Goal: Task Accomplishment & Management: Complete application form

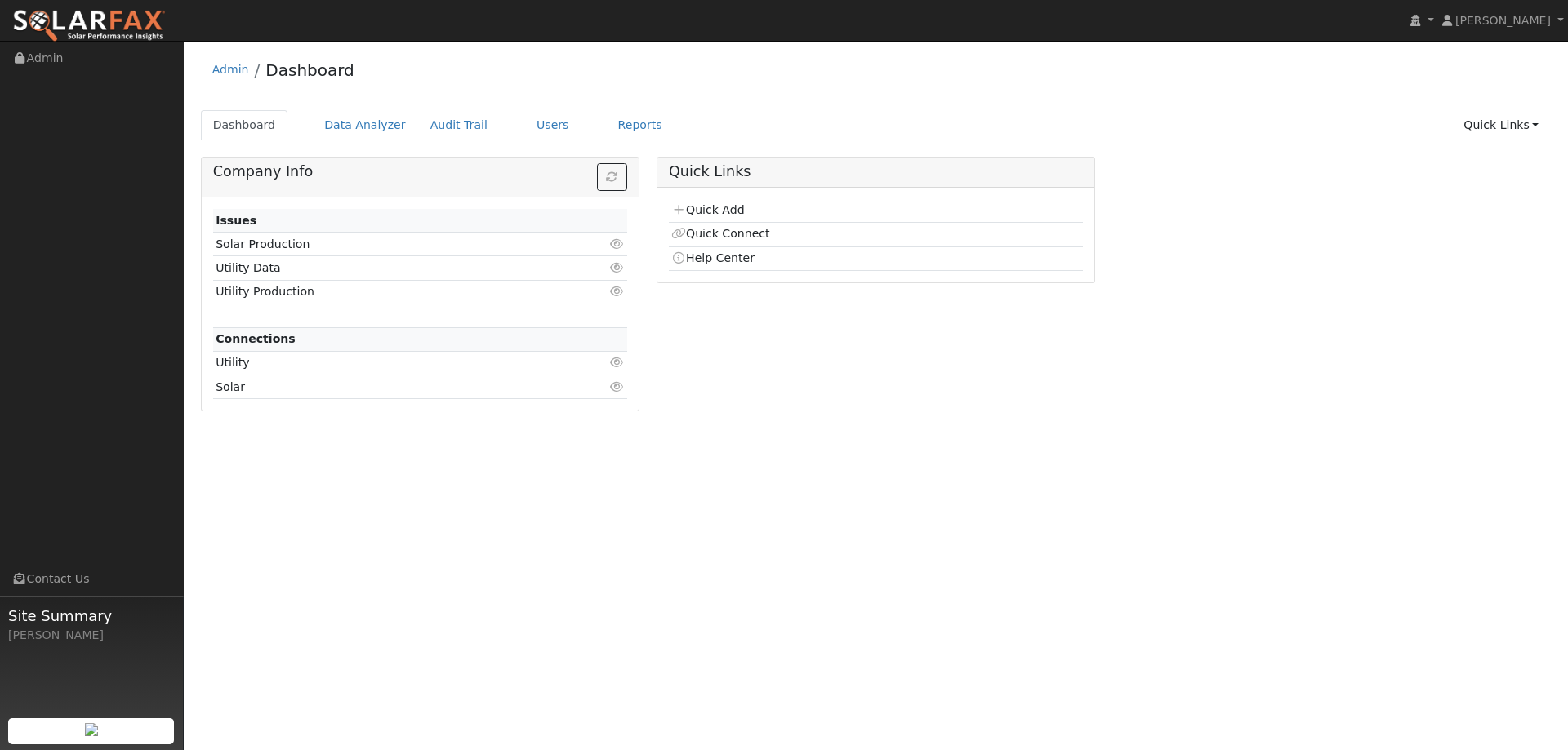
click at [698, 206] on link "Quick Add" at bounding box center [707, 209] width 73 height 13
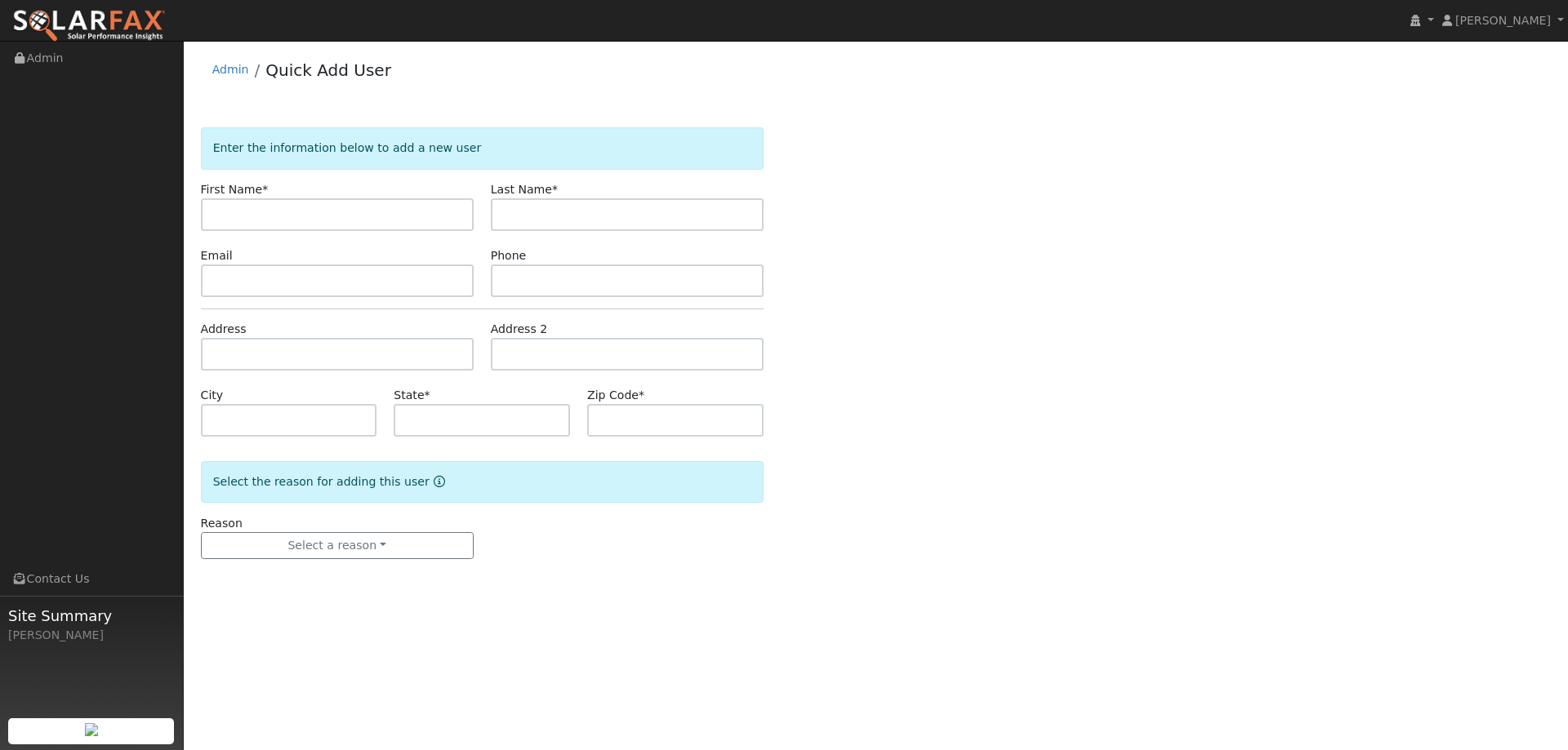
click at [300, 221] on input "text" at bounding box center [337, 215] width 273 height 32
click at [324, 197] on div "First Name *" at bounding box center [337, 207] width 290 height 50
click at [330, 221] on input "text" at bounding box center [337, 215] width 273 height 32
paste input "[PERSON_NAME]"
type input "[PERSON_NAME]"
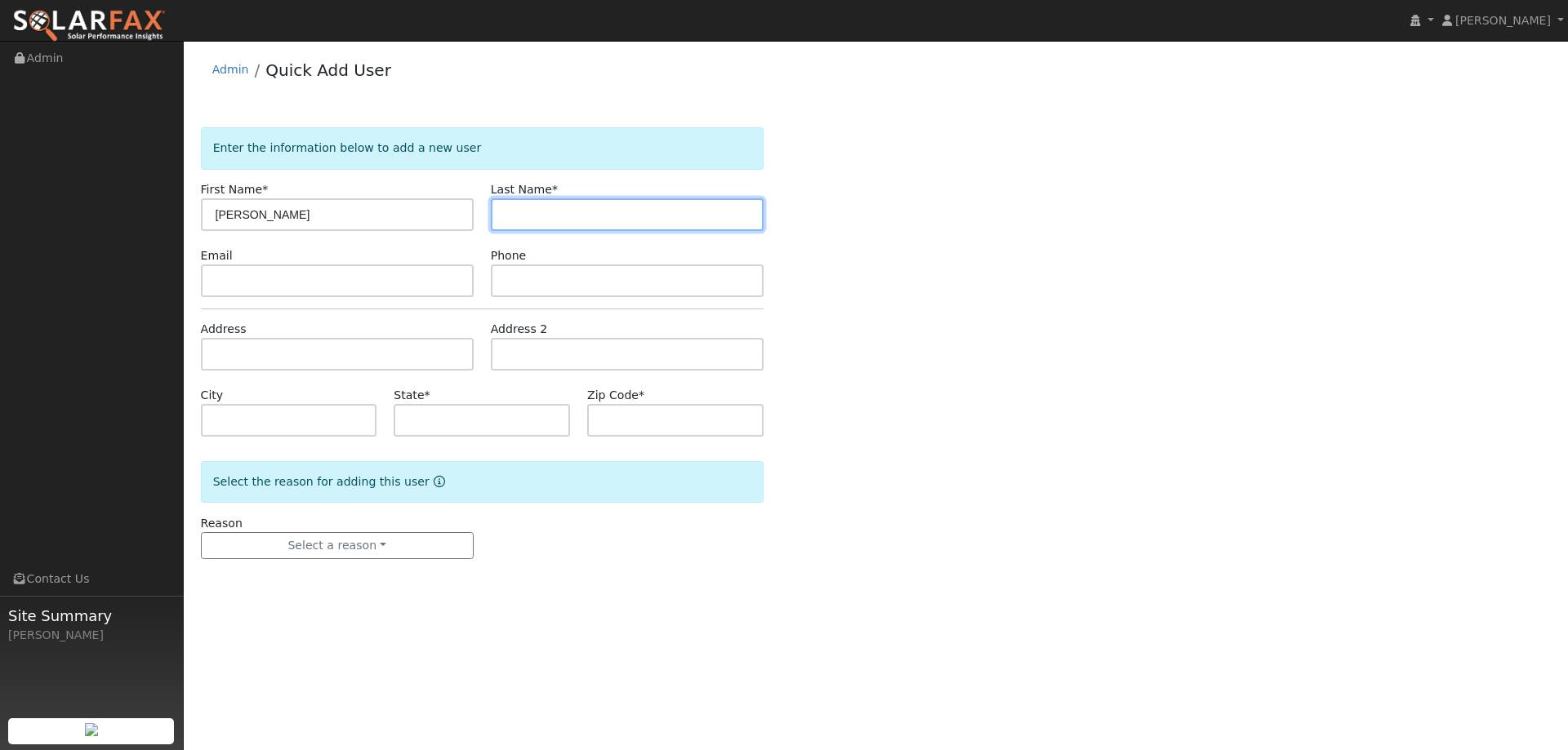
click at [570, 222] on input "text" at bounding box center [627, 215] width 273 height 32
click at [675, 203] on input "text" at bounding box center [627, 215] width 273 height 32
paste input "[PERSON_NAME]"
type input "[PERSON_NAME]"
drag, startPoint x: 623, startPoint y: 302, endPoint x: 624, endPoint y: 284, distance: 18.0
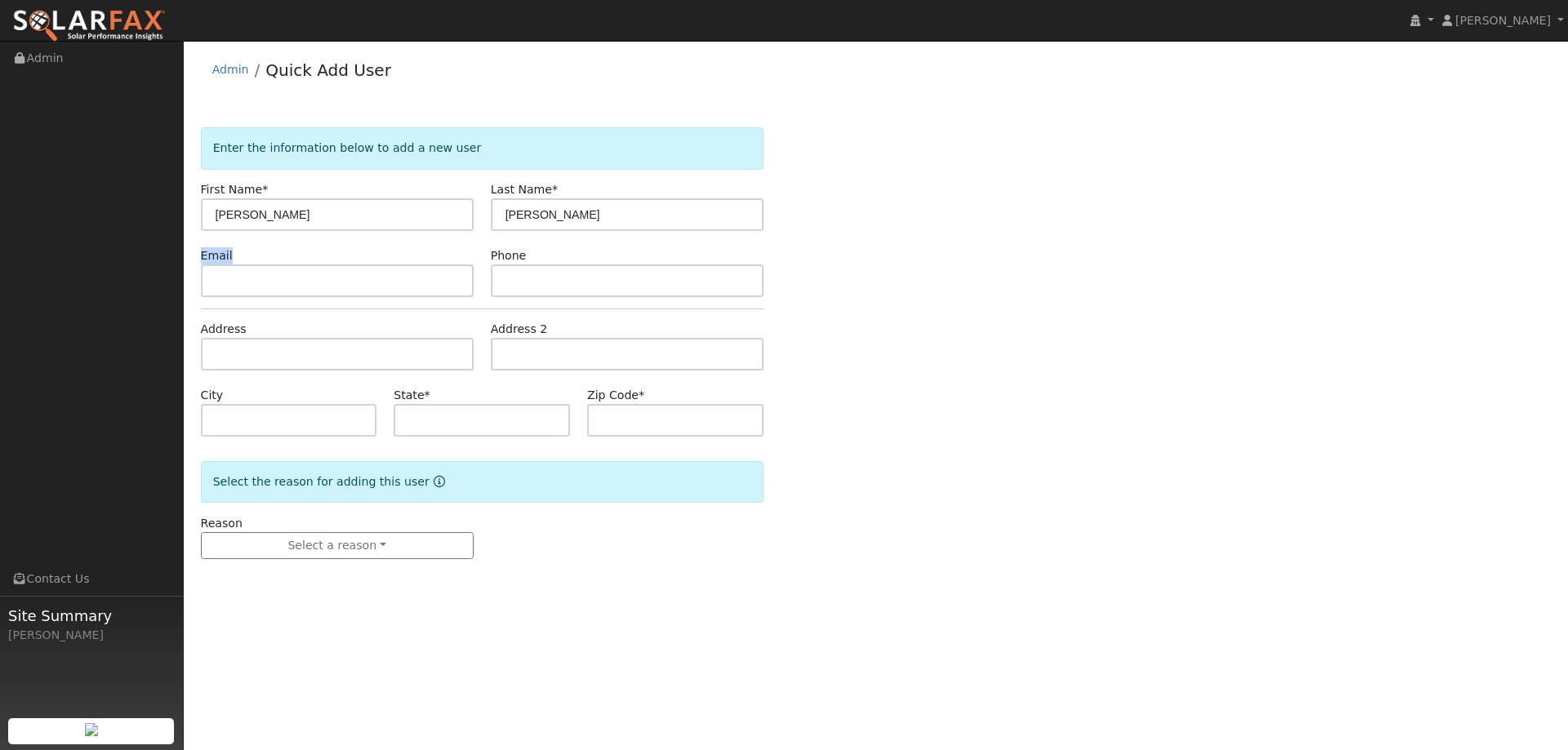
click at [624, 287] on form "Enter the information below to add a new user First Name * [PERSON_NAME] Last N…" at bounding box center [482, 359] width 562 height 464
click at [624, 284] on input "text" at bounding box center [627, 281] width 273 height 32
paste input "[PHONE_NUMBER]"
type input "[PHONE_NUMBER]"
click at [461, 352] on input "text" at bounding box center [337, 354] width 273 height 32
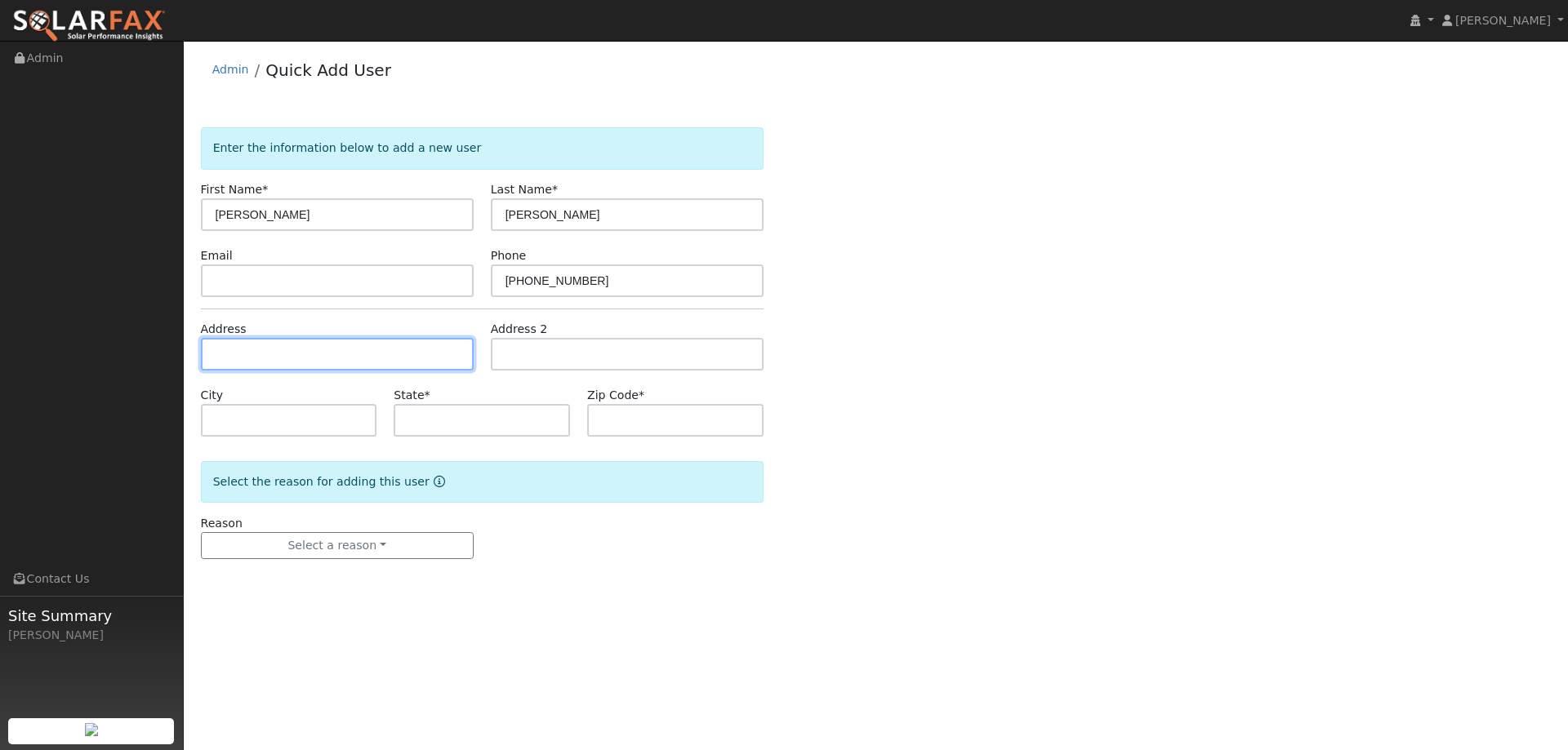
paste input "[STREET_ADDRESS]"
type input "[STREET_ADDRESS]"
type input "Vacaville"
type input "CA"
type input "95687"
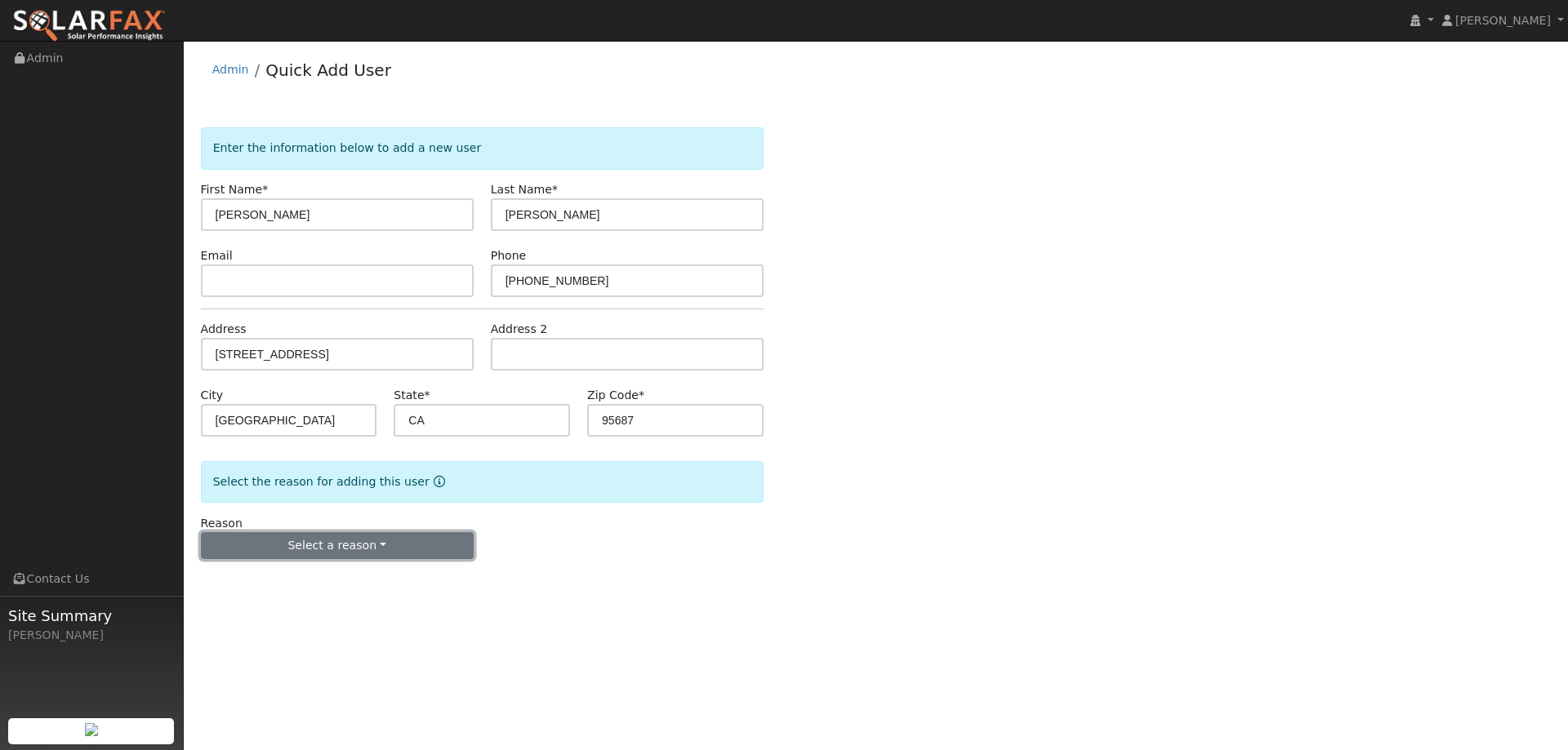
click at [380, 542] on button "Select a reason" at bounding box center [337, 546] width 273 height 28
click at [312, 575] on link "New lead" at bounding box center [292, 580] width 181 height 23
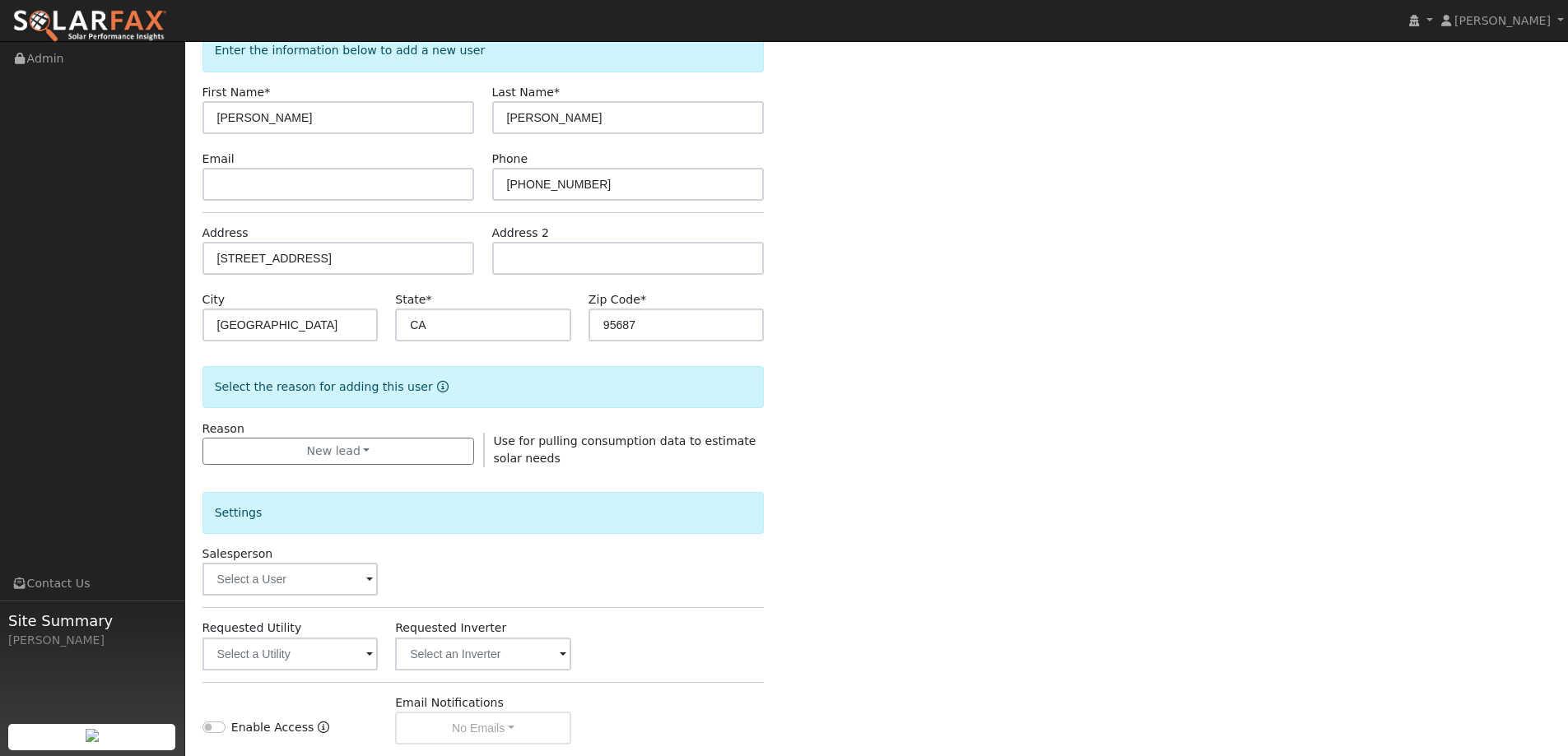
scroll to position [309, 0]
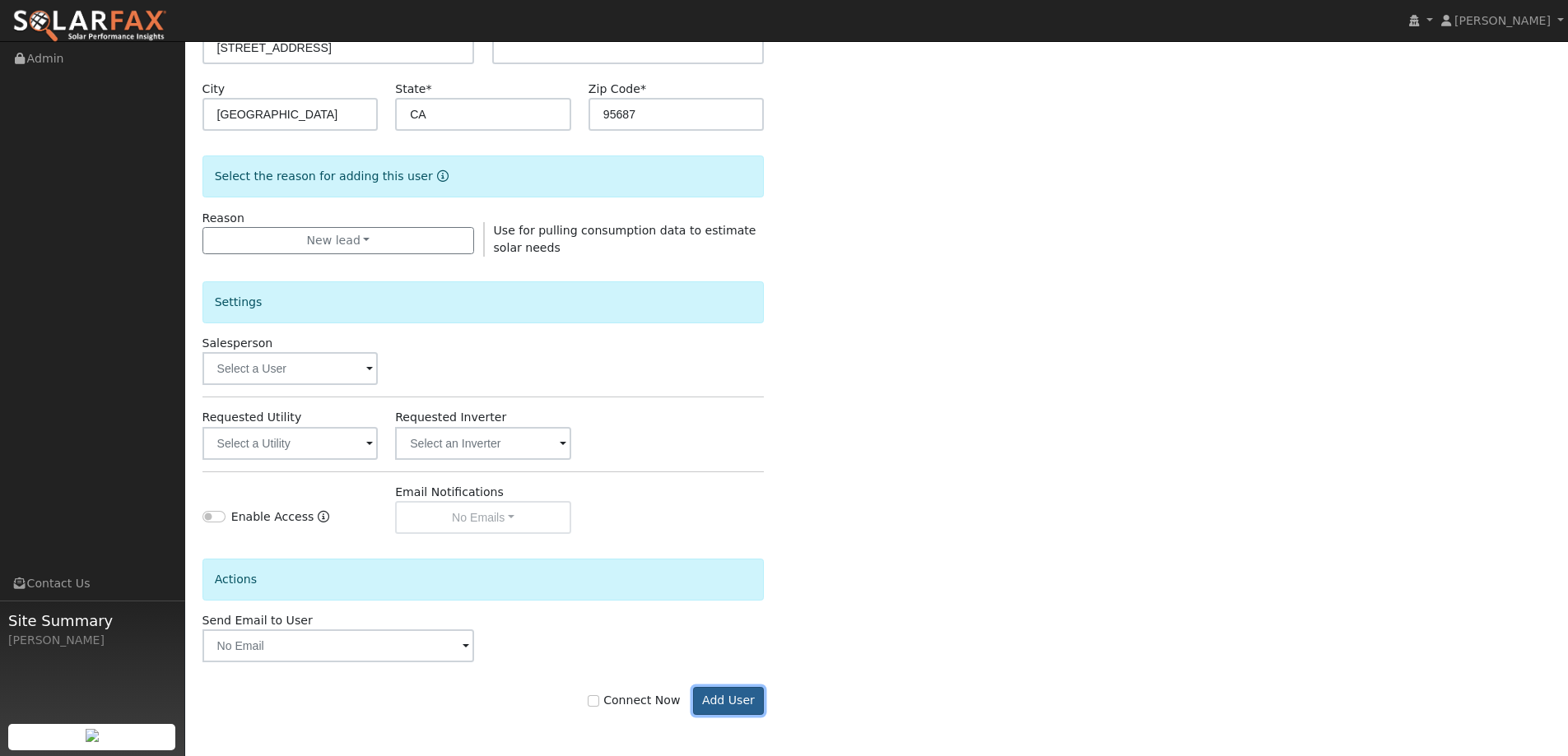
click at [751, 694] on button "Add User" at bounding box center [728, 701] width 71 height 28
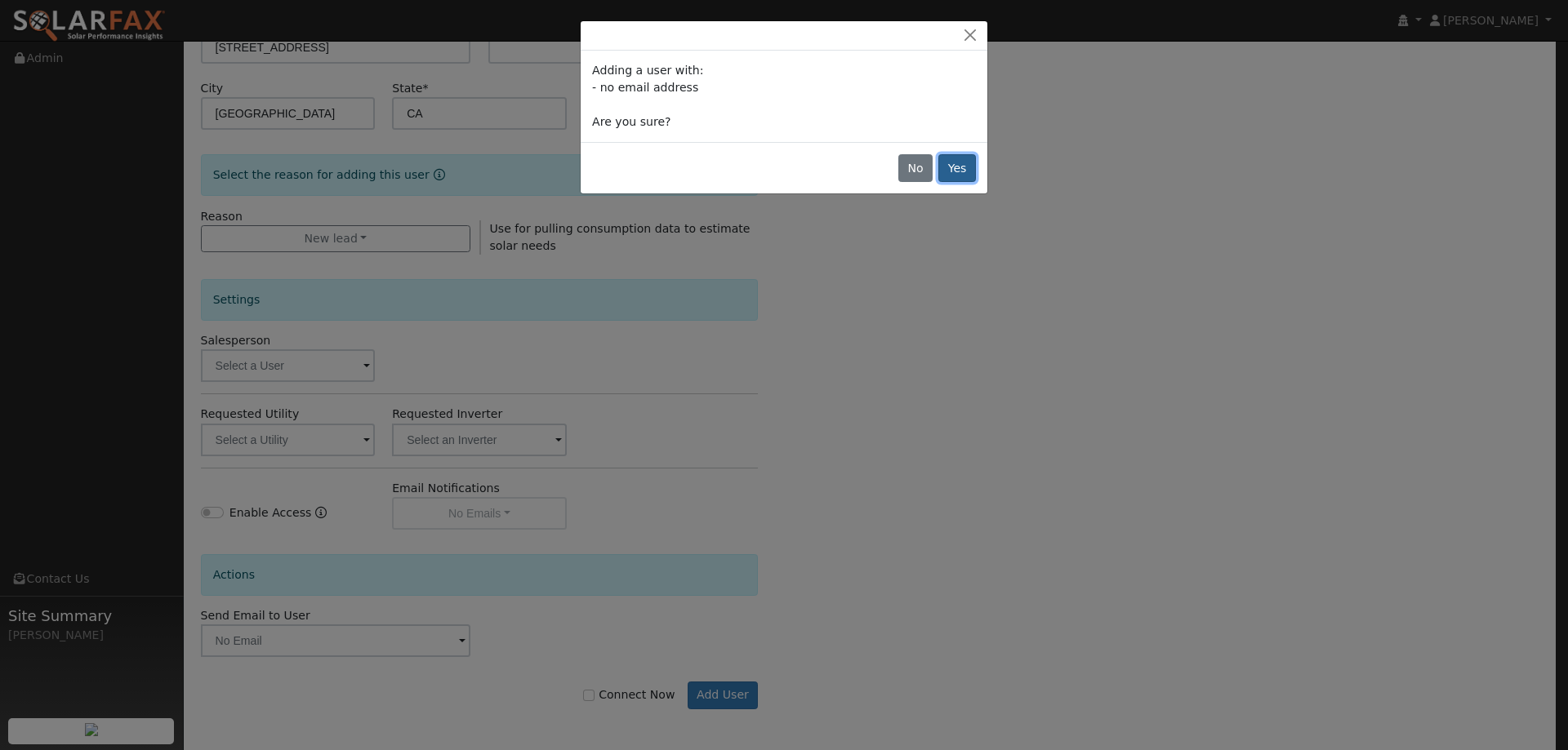
click at [947, 169] on button "Yes" at bounding box center [957, 167] width 38 height 28
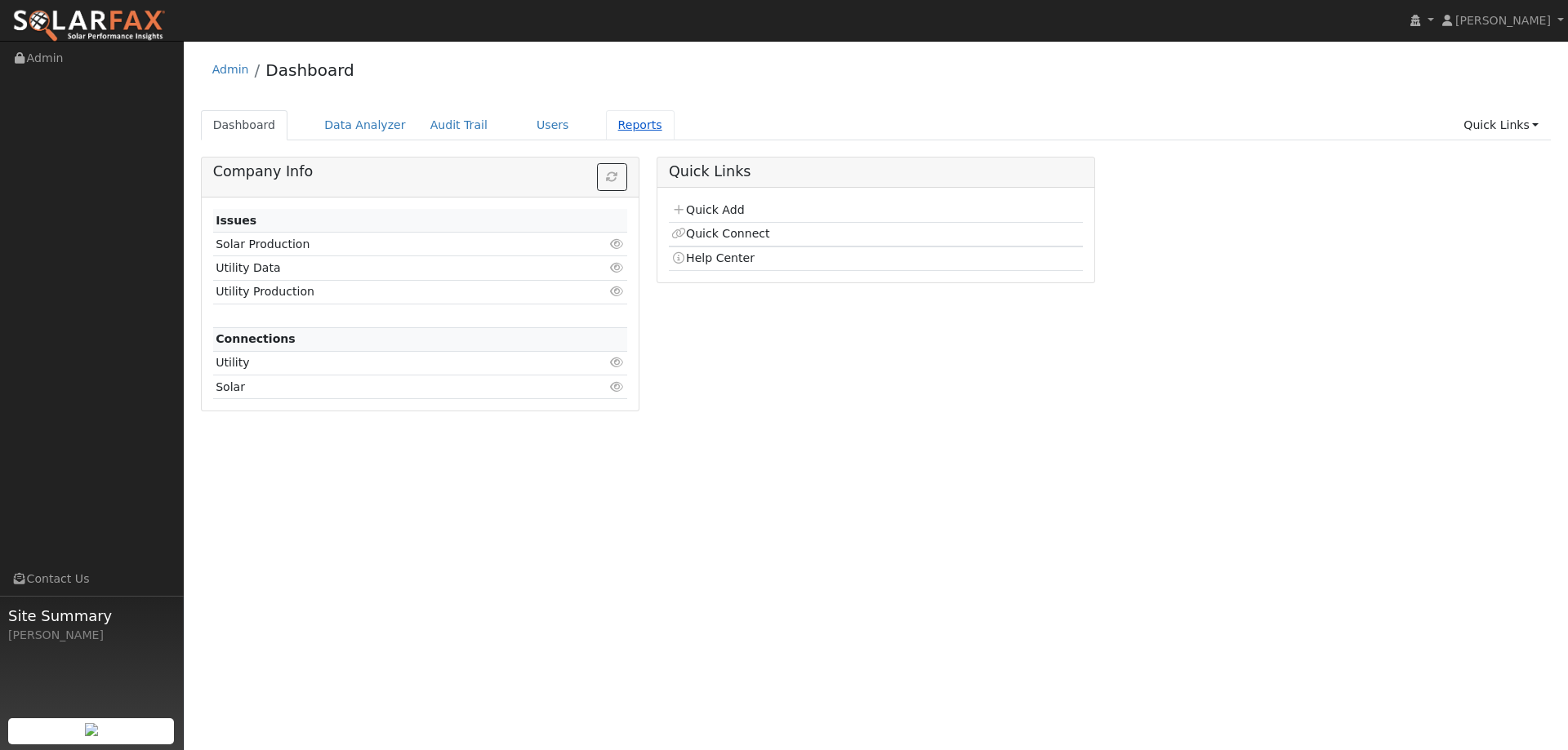
click at [606, 124] on link "Reports" at bounding box center [640, 125] width 69 height 30
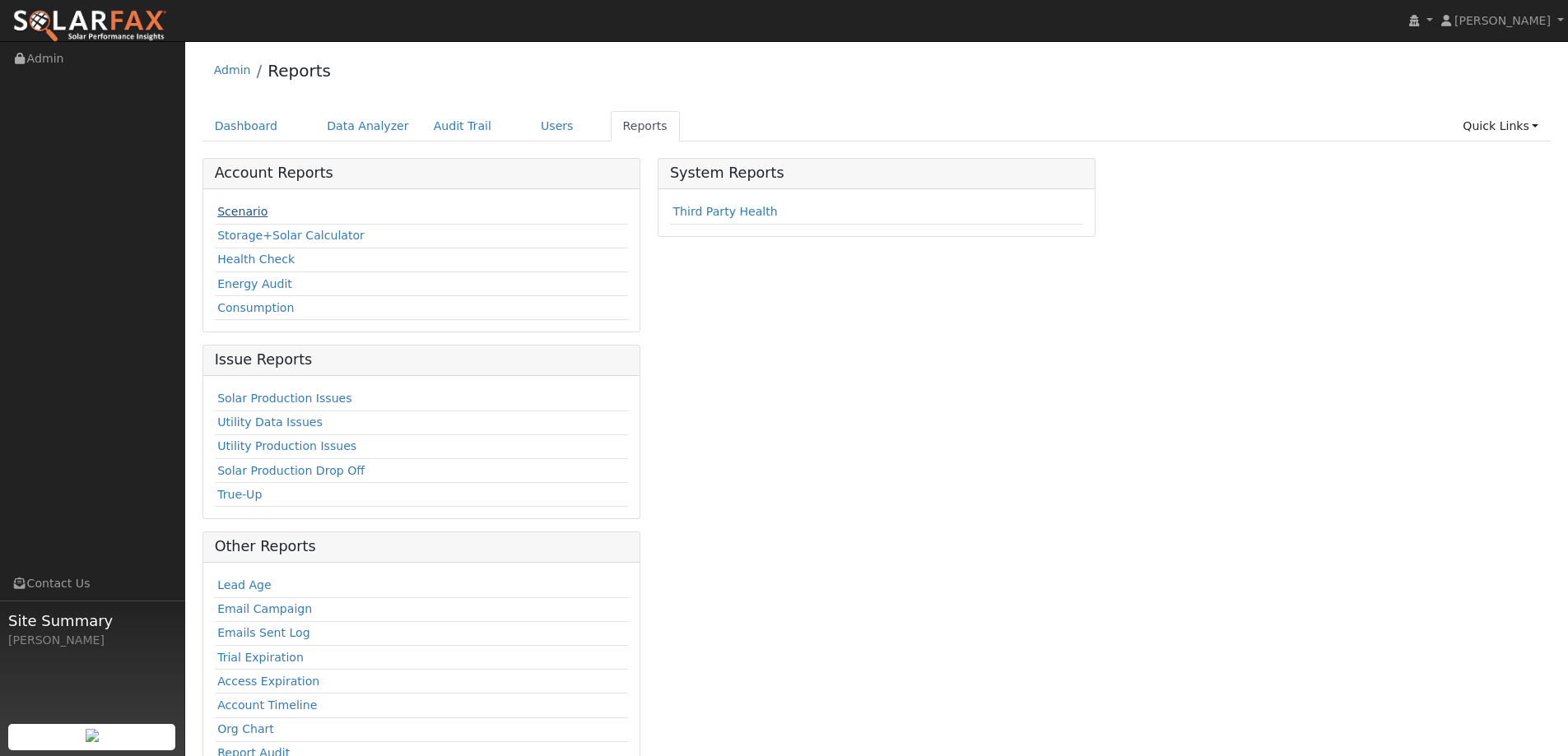
click at [247, 217] on link "Scenario" at bounding box center [243, 211] width 51 height 14
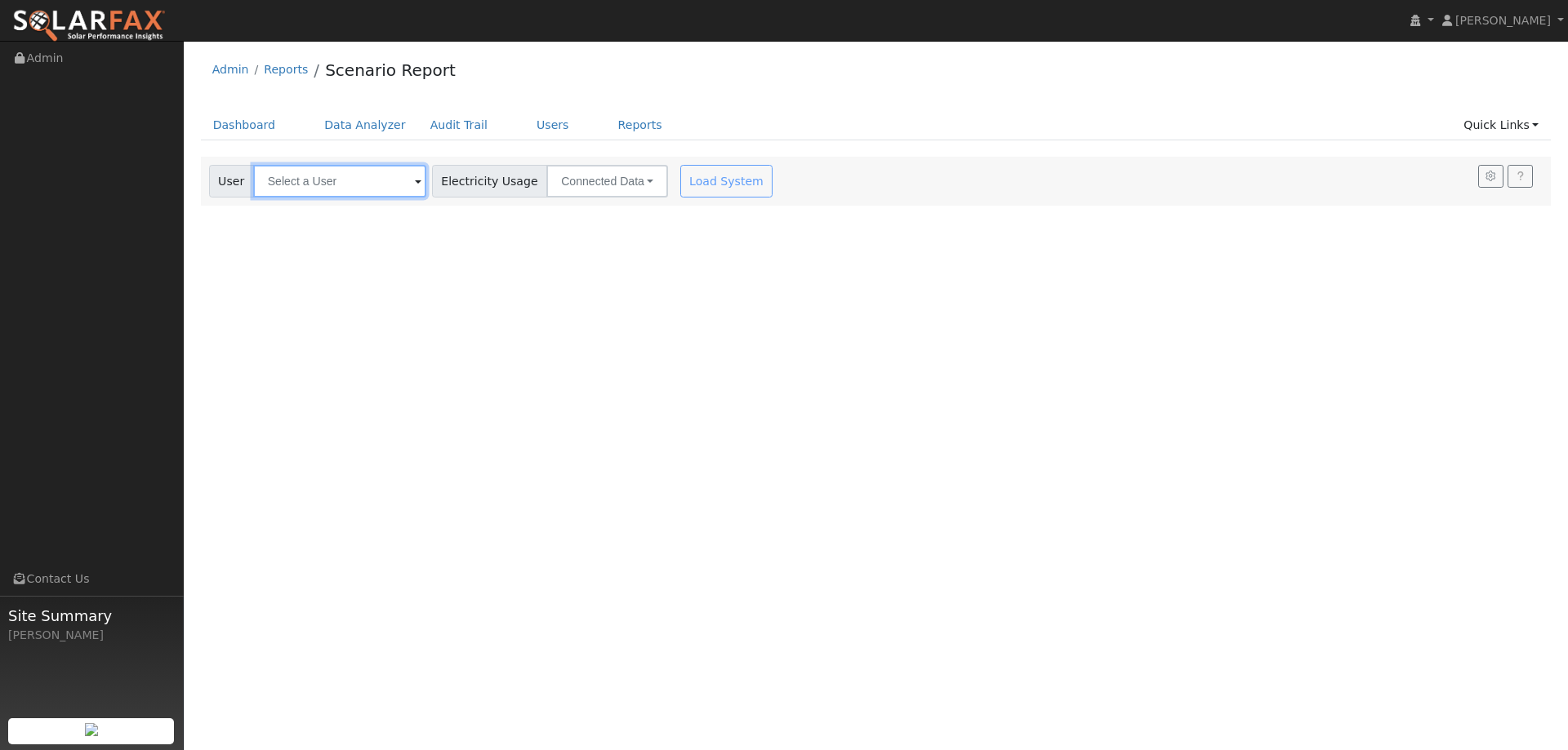
click at [338, 187] on input "text" at bounding box center [339, 181] width 173 height 32
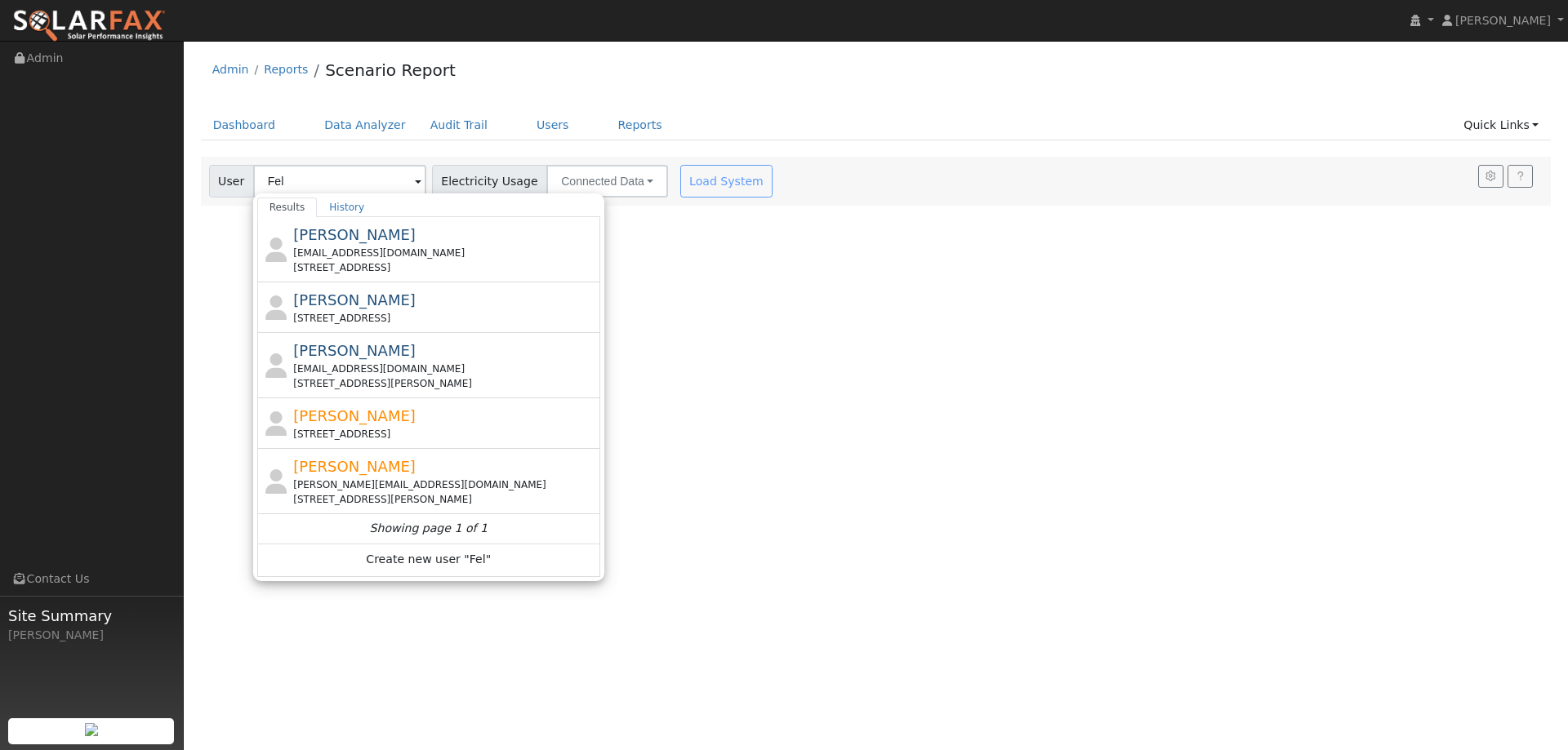
click at [395, 429] on div "[STREET_ADDRESS]" at bounding box center [444, 434] width 303 height 14
type input "[PERSON_NAME]"
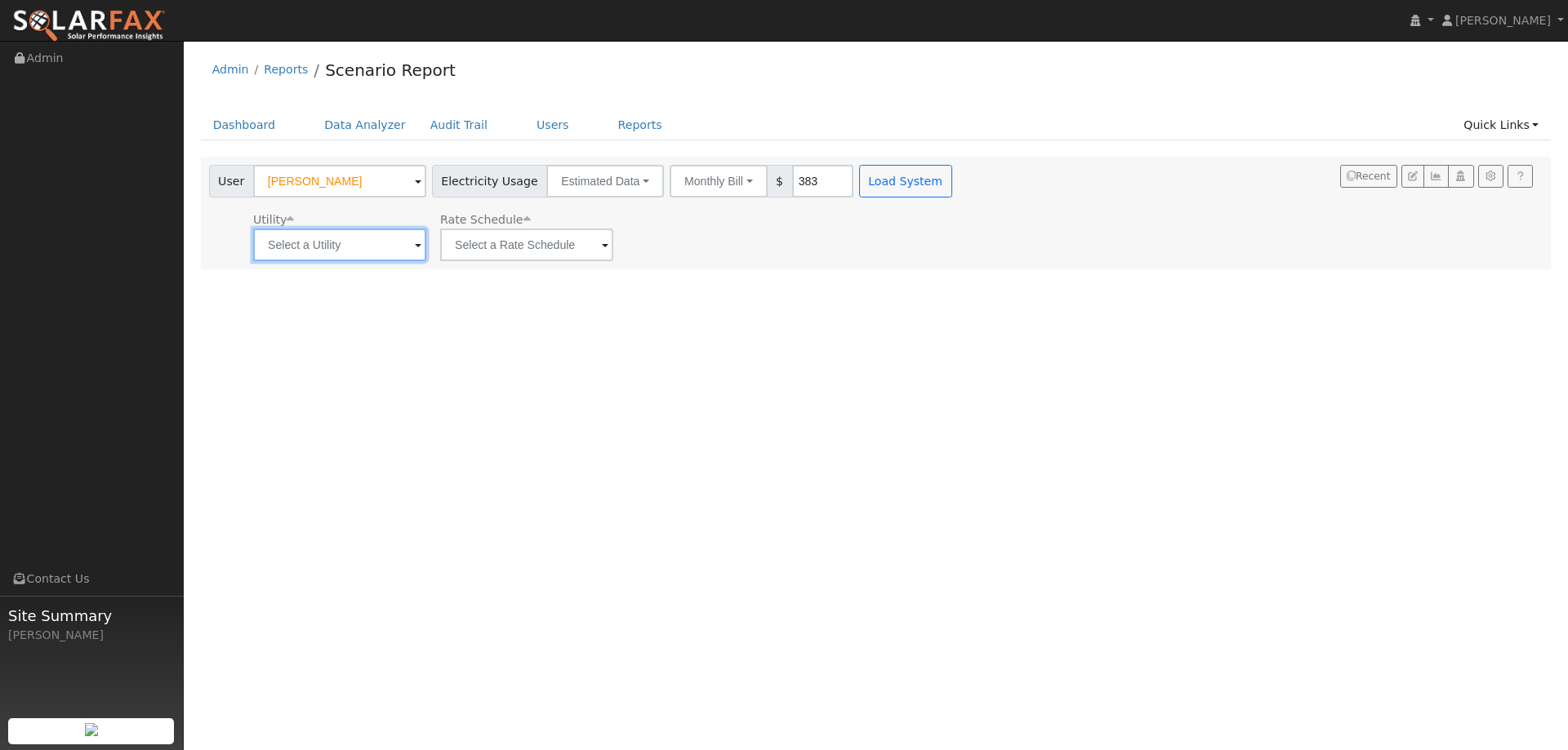
click at [398, 248] on input "text" at bounding box center [339, 244] width 173 height 32
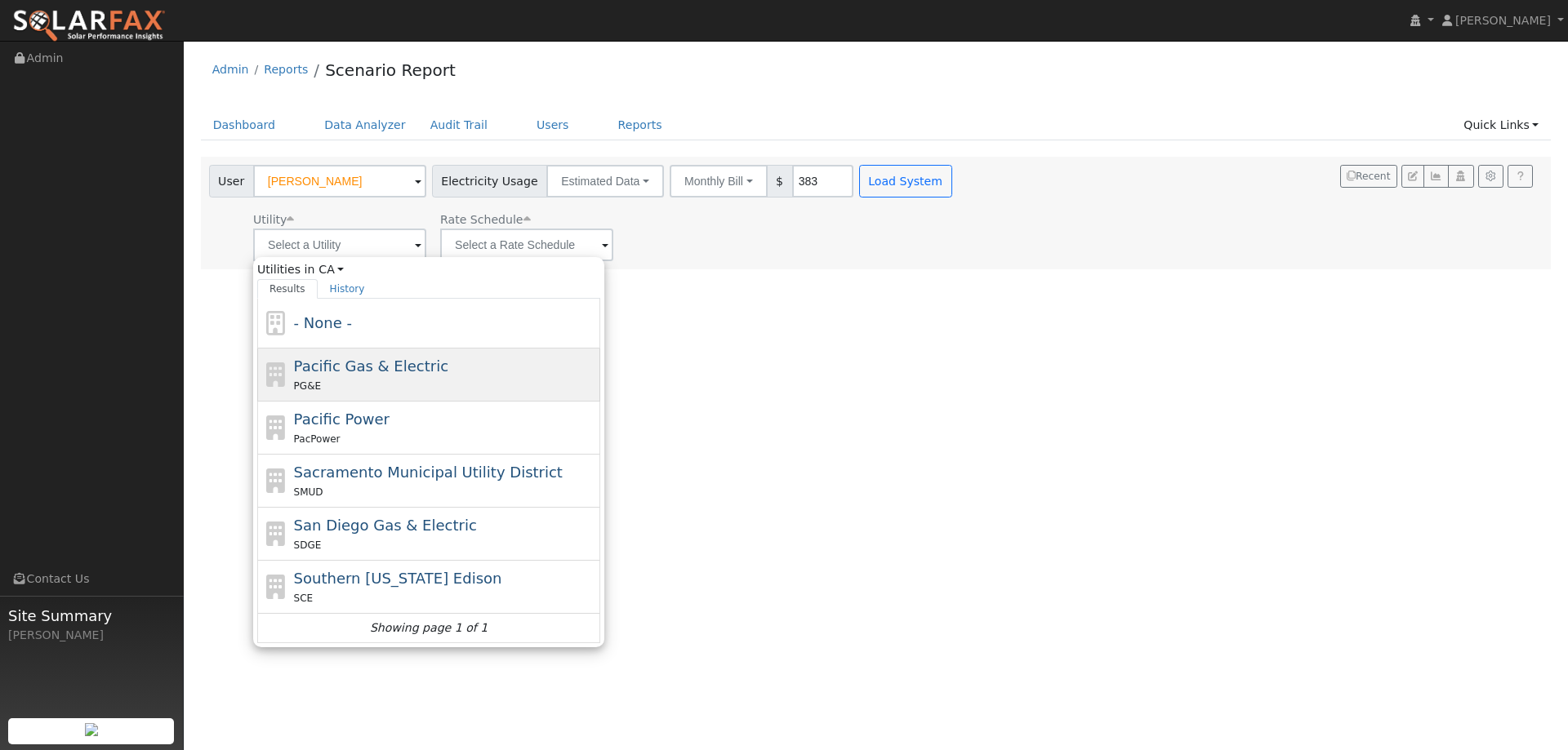
click at [377, 367] on span "Pacific Gas & Electric" at bounding box center [371, 366] width 154 height 17
type input "Pacific Gas & Electric"
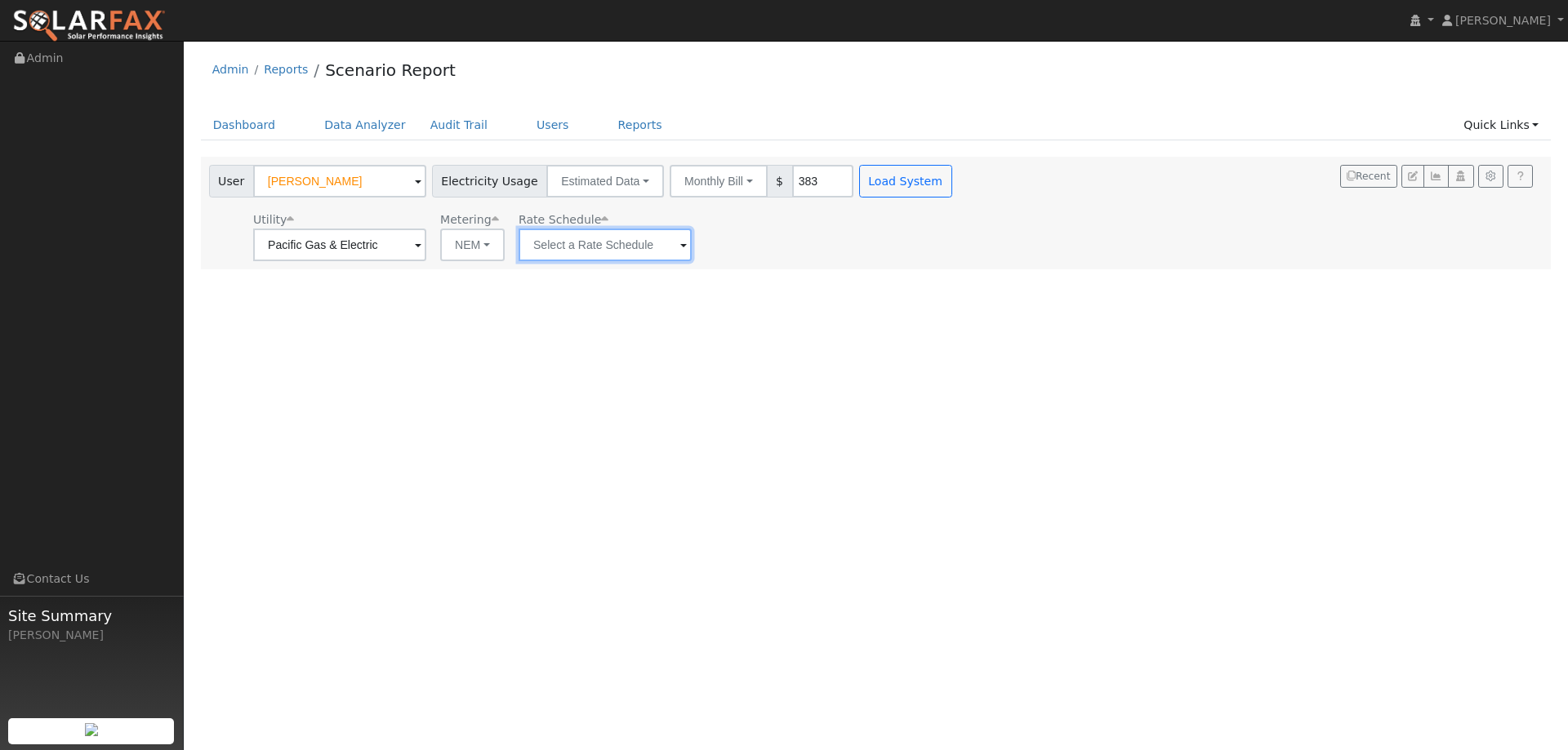
click at [565, 242] on input "text" at bounding box center [604, 244] width 173 height 32
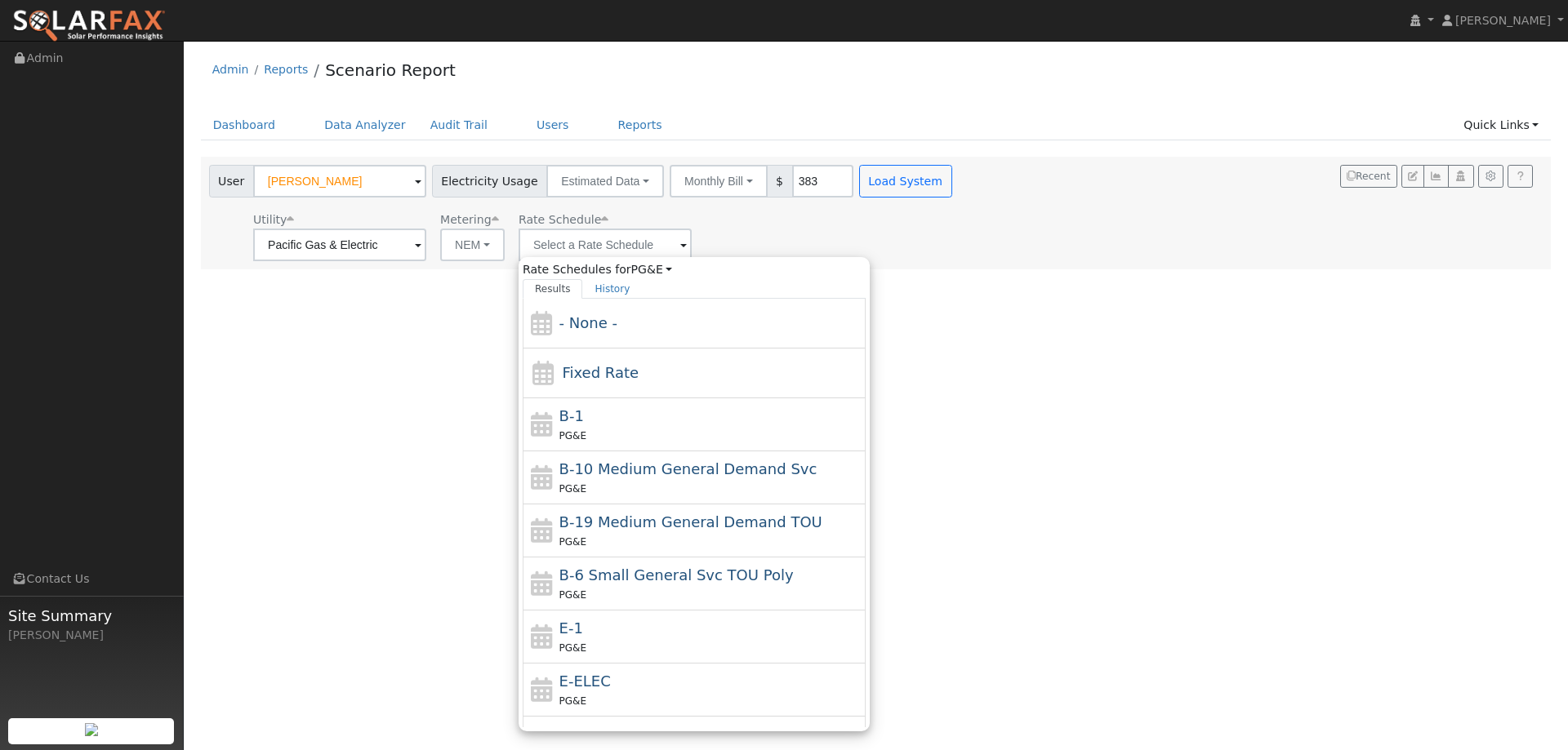
drag, startPoint x: 628, startPoint y: 618, endPoint x: 647, endPoint y: 601, distance: 25.5
click at [628, 618] on div "E-1 PG&E" at bounding box center [711, 637] width 303 height 39
type input "E-1"
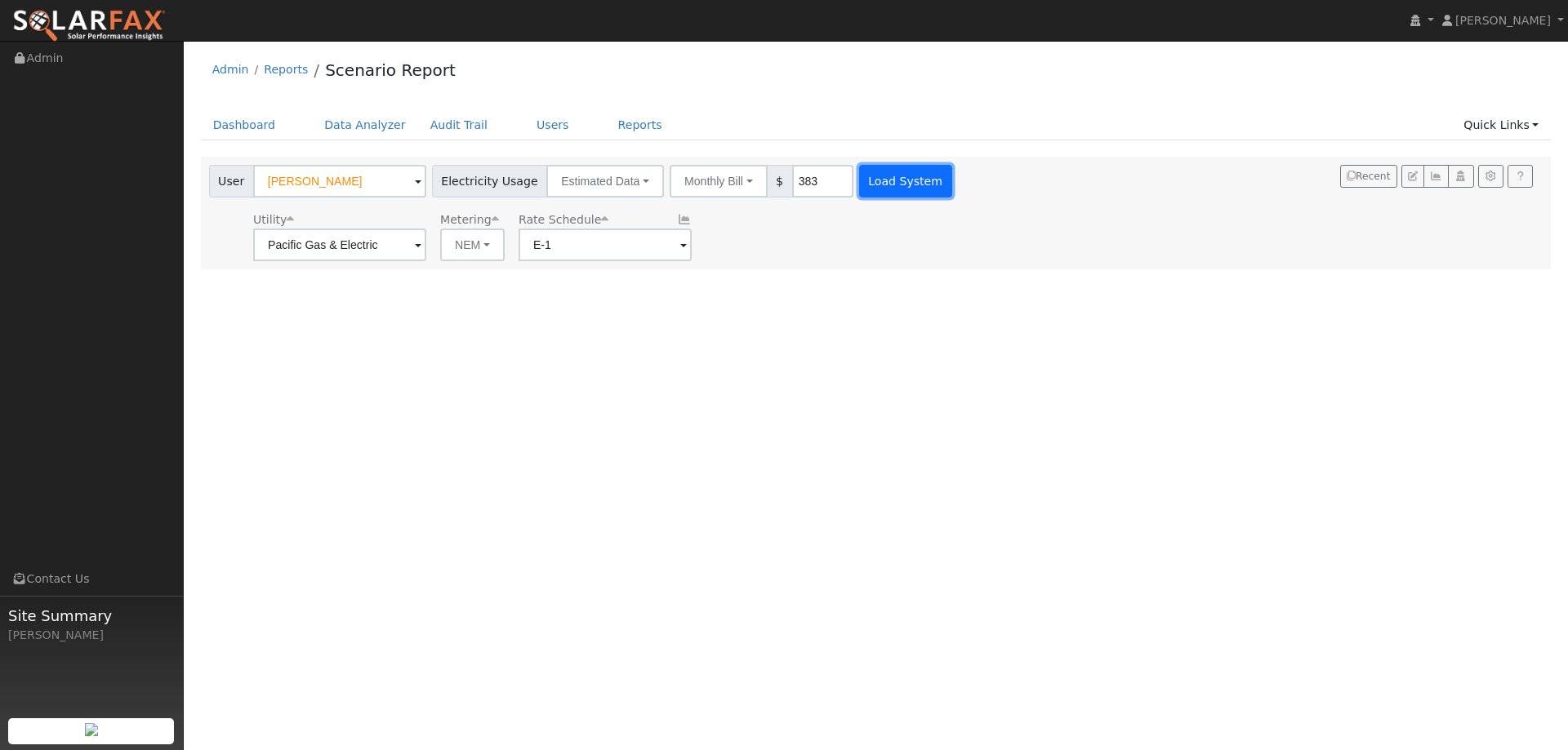
click at [860, 180] on button "Load System" at bounding box center [906, 181] width 93 height 32
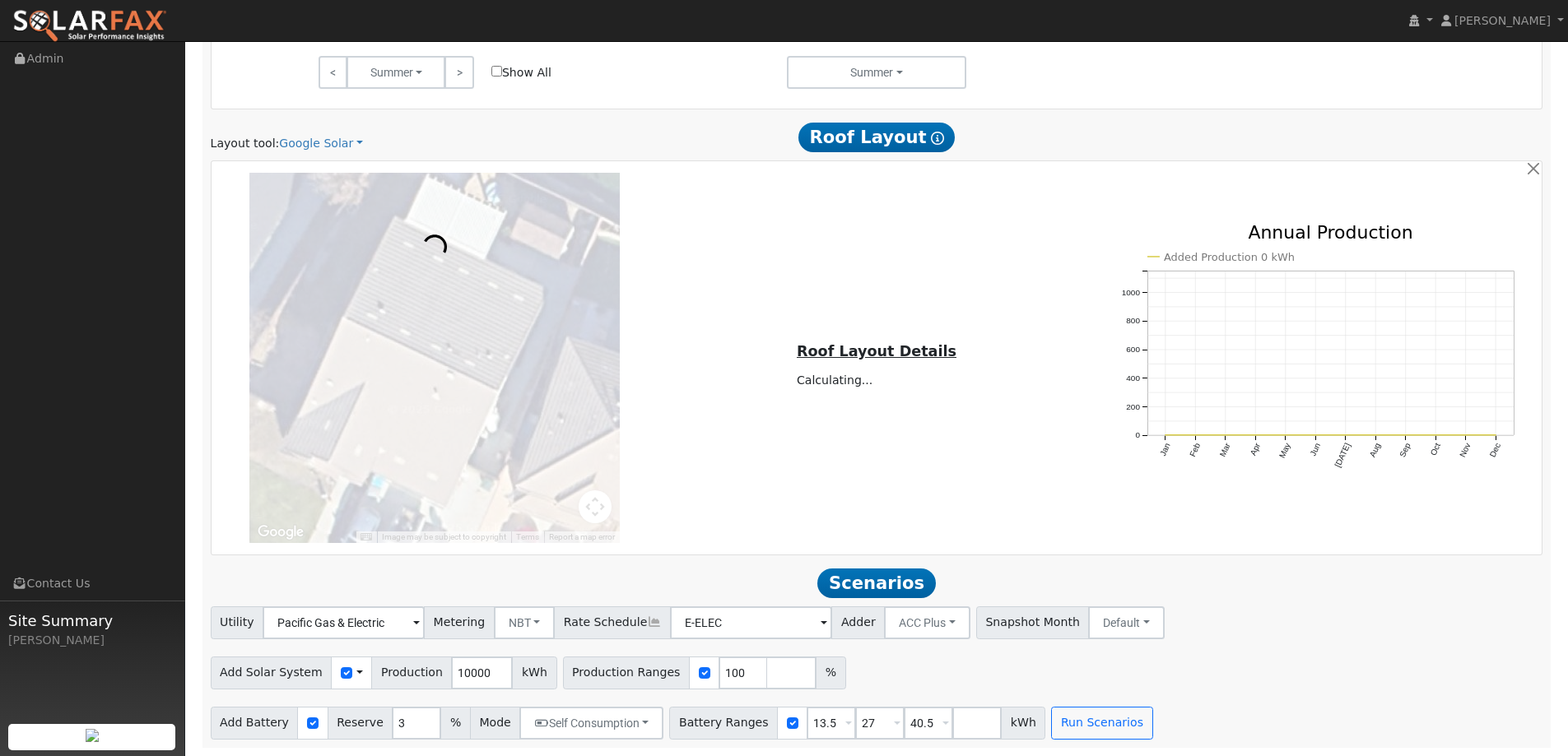
scroll to position [935, 0]
click at [329, 135] on link "Google Solar" at bounding box center [320, 143] width 84 height 17
click at [320, 211] on link "Aurora" at bounding box center [332, 219] width 115 height 23
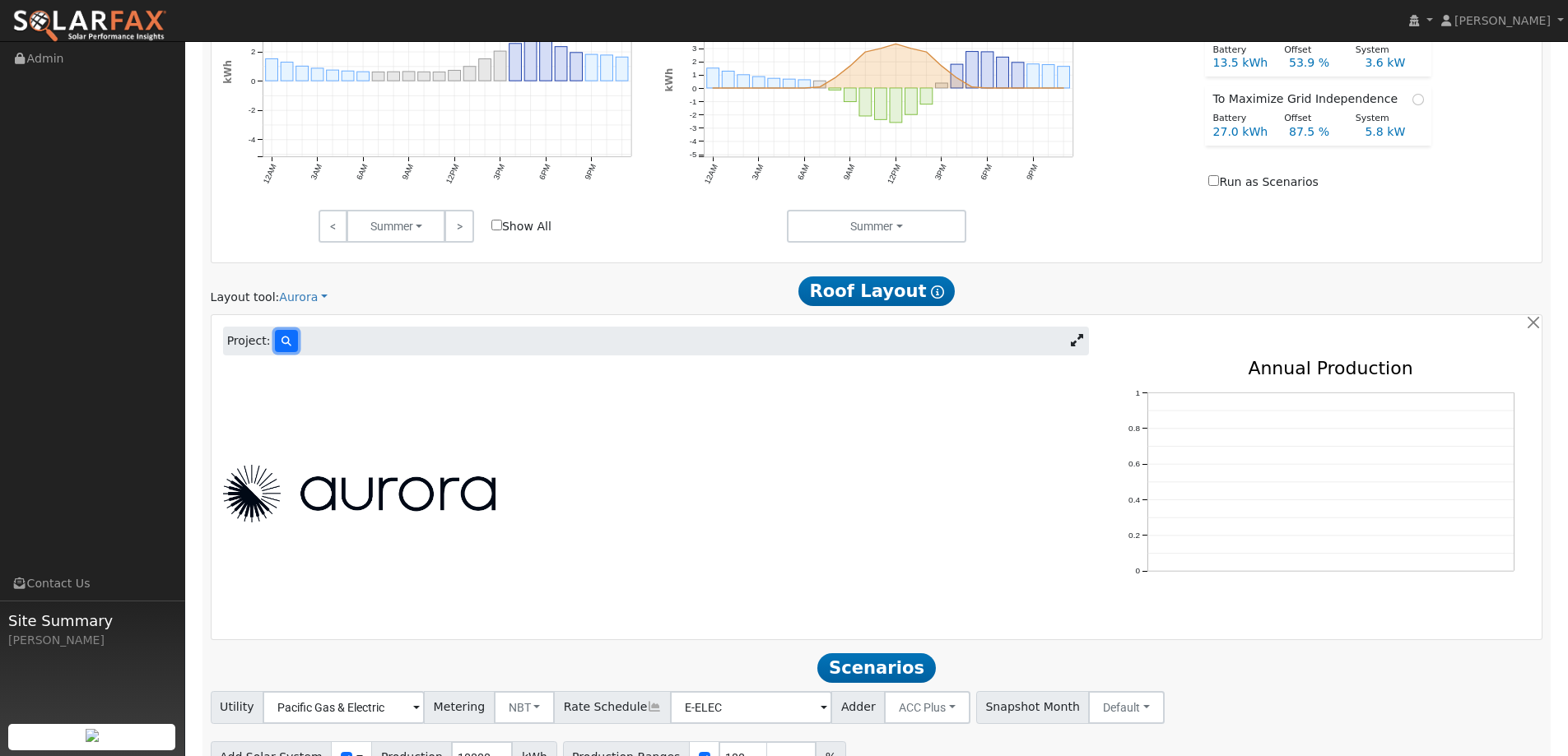
click at [289, 341] on button at bounding box center [287, 341] width 23 height 23
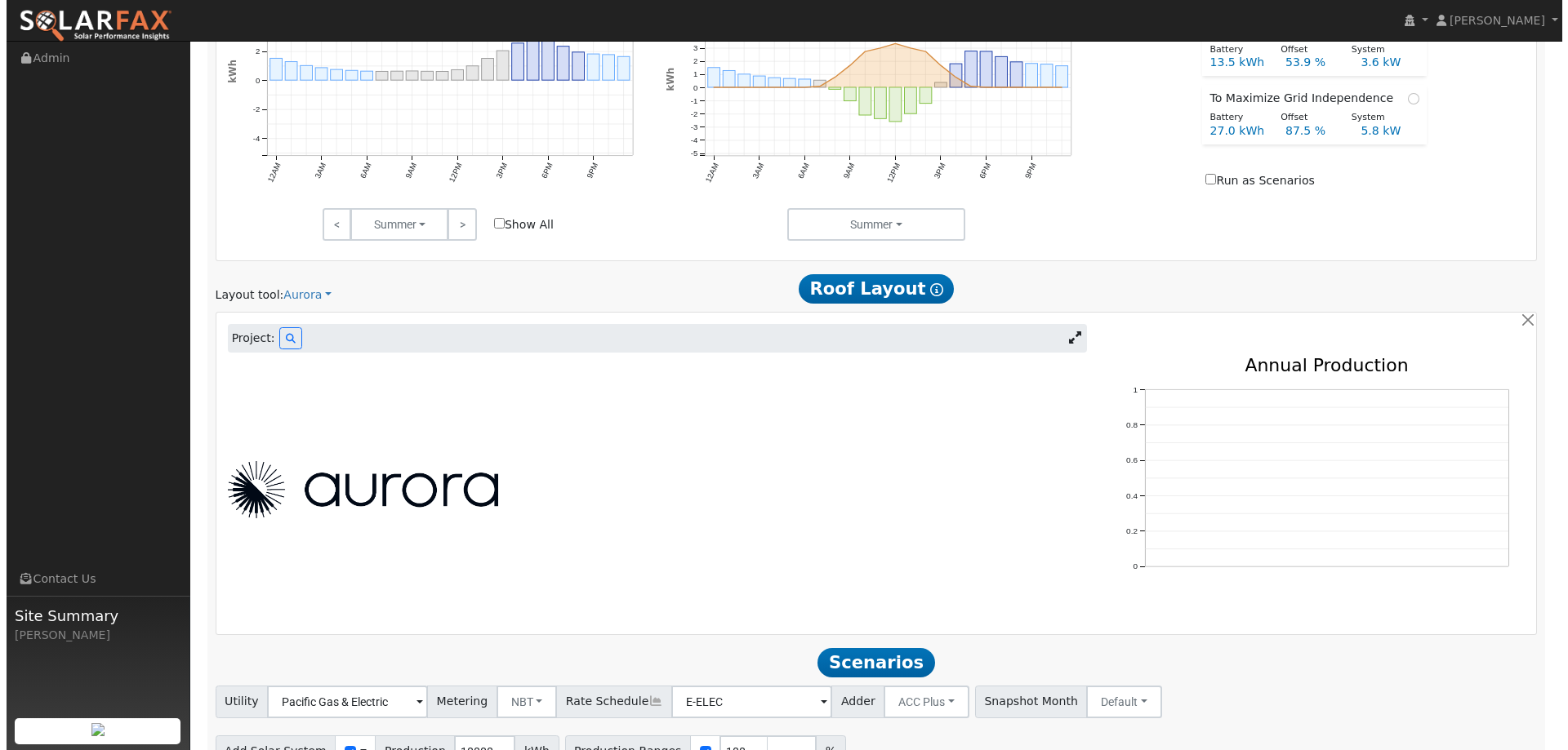
scroll to position [775, 0]
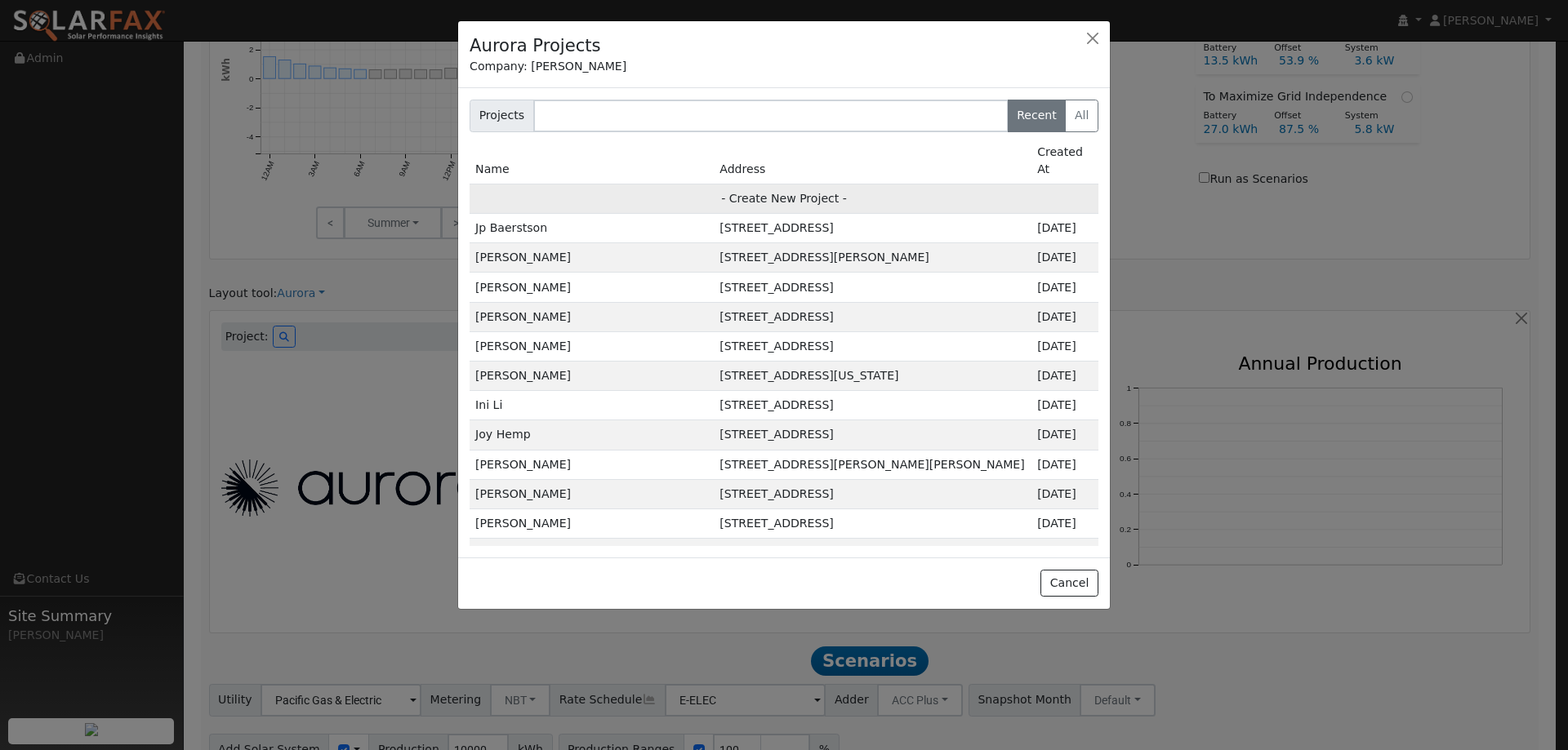
click at [773, 183] on td "- Create New Project -" at bounding box center [784, 198] width 629 height 30
type input "Felicity Huston"
type input "2240 Newcastle Drive"
type input "Vacaville"
type input "CA"
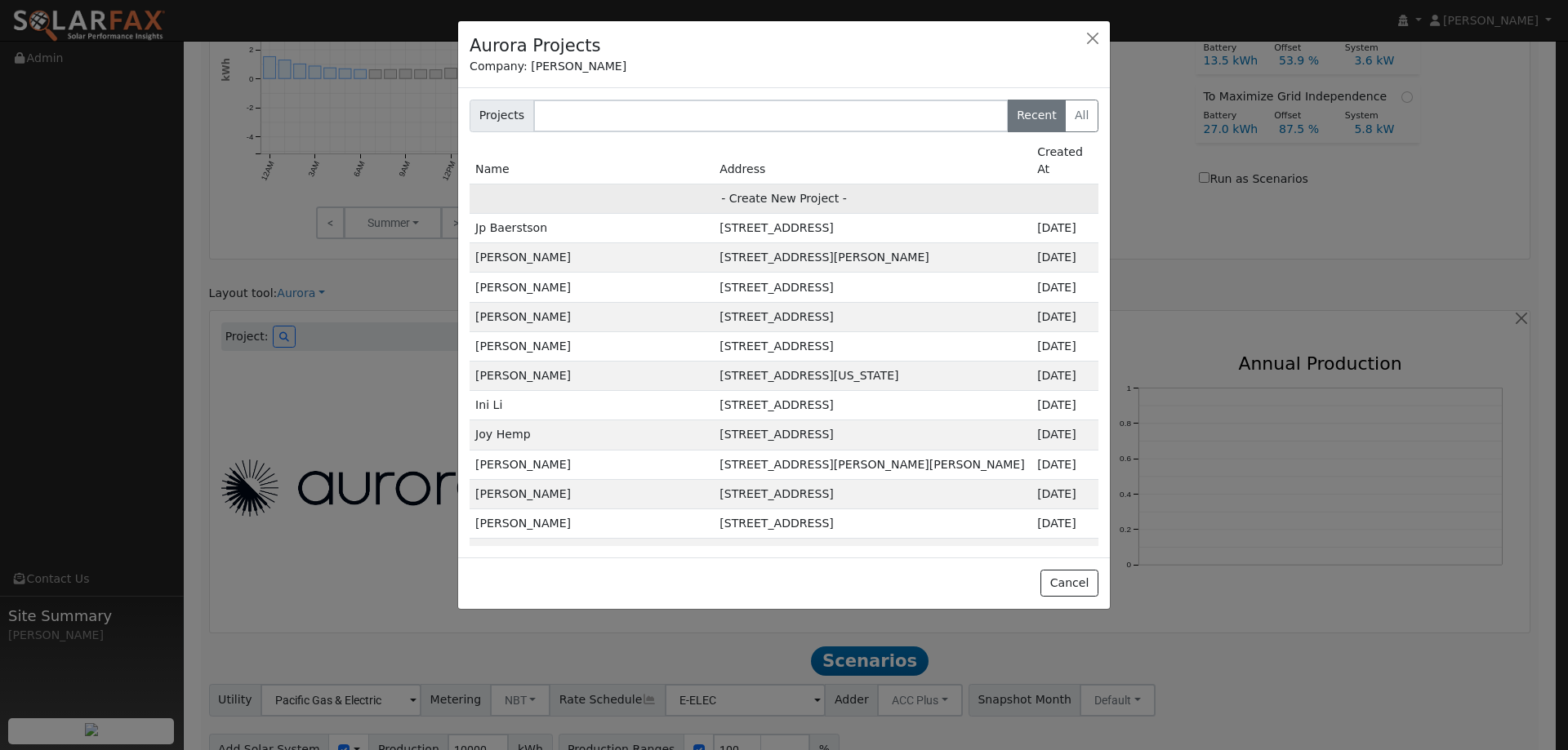
type input "95687"
type input "Design"
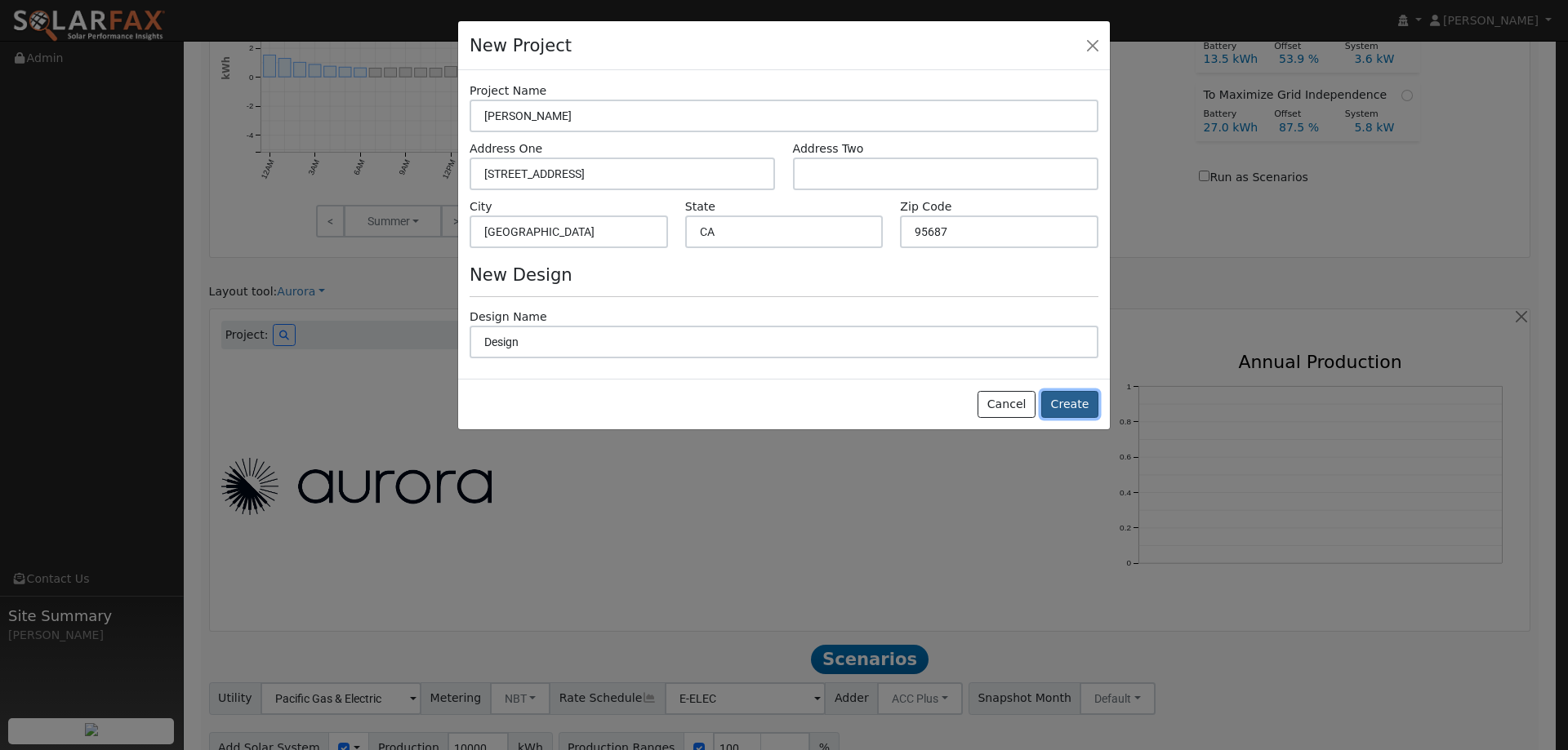
click at [1078, 415] on button "Create" at bounding box center [1070, 405] width 57 height 28
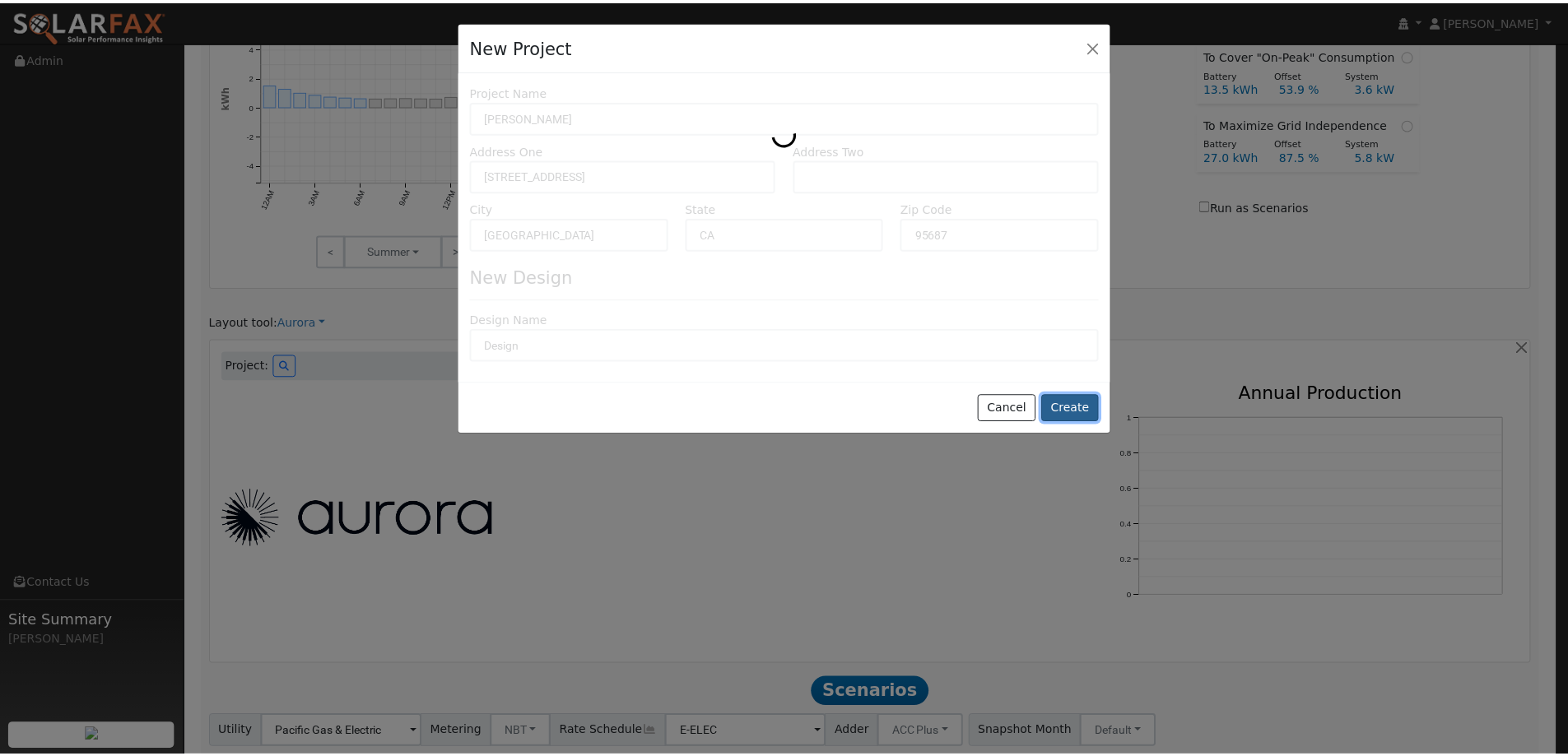
scroll to position [782, 0]
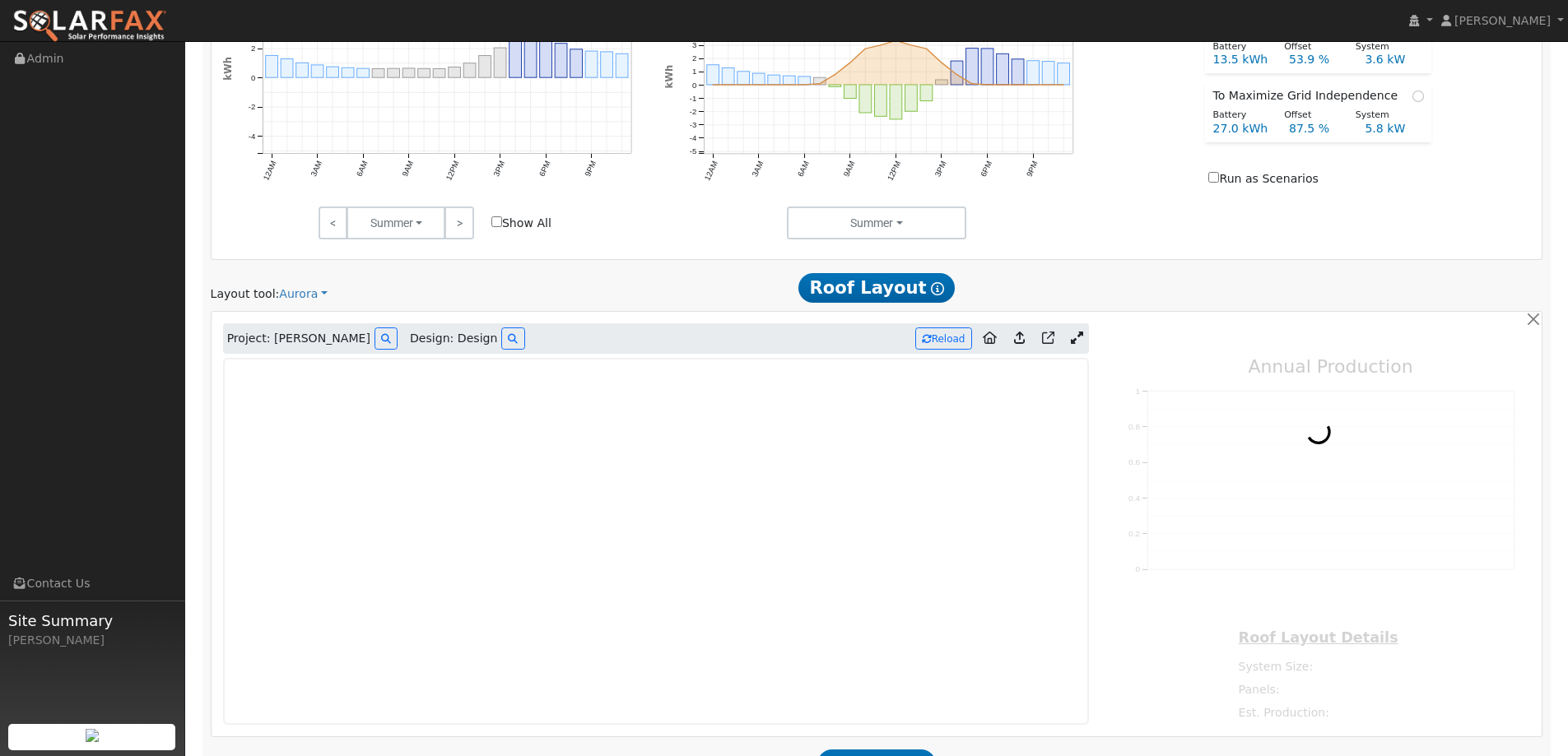
type input "0"
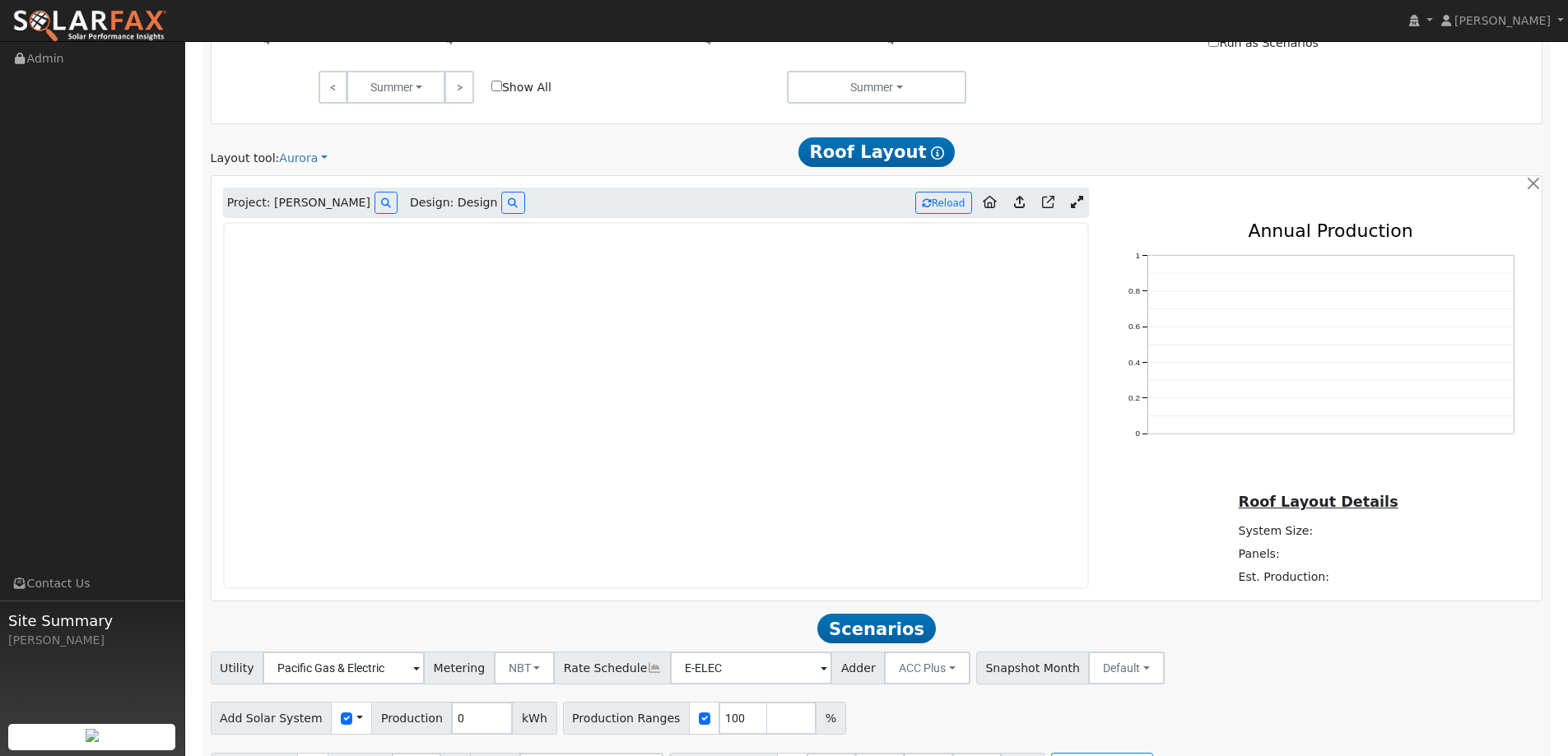
scroll to position [947, 0]
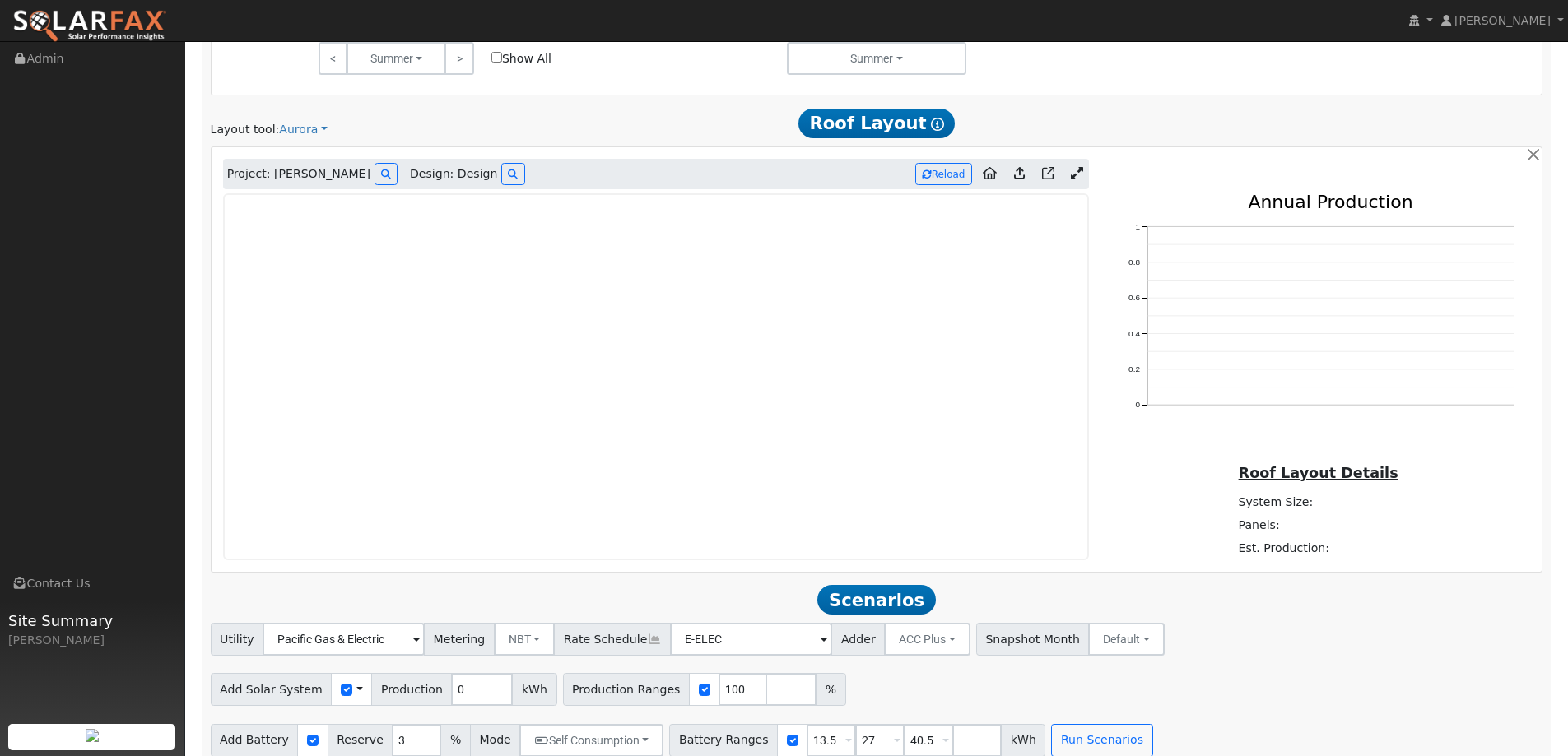
click at [92, 27] on img at bounding box center [89, 26] width 154 height 34
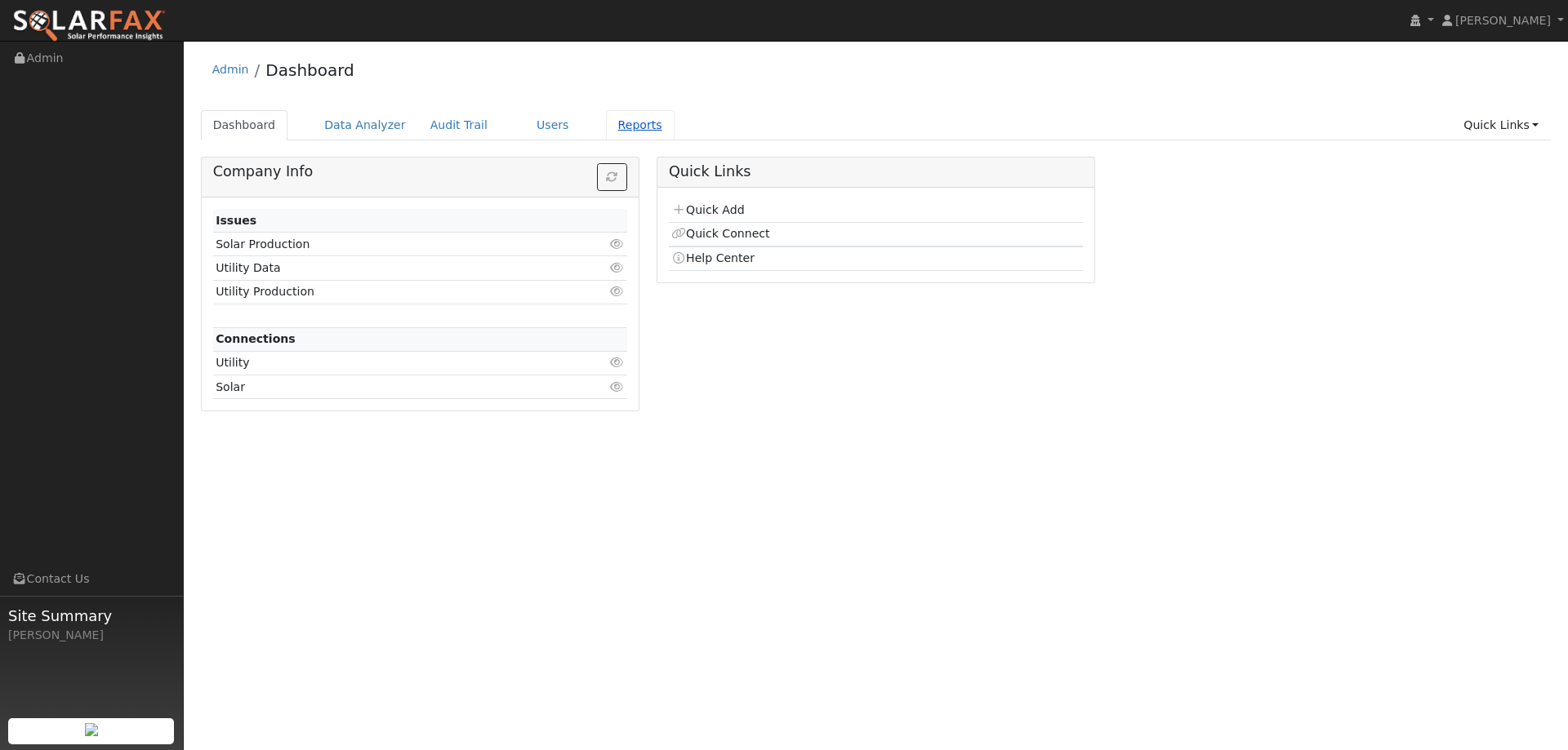
click at [606, 121] on link "Reports" at bounding box center [640, 125] width 69 height 30
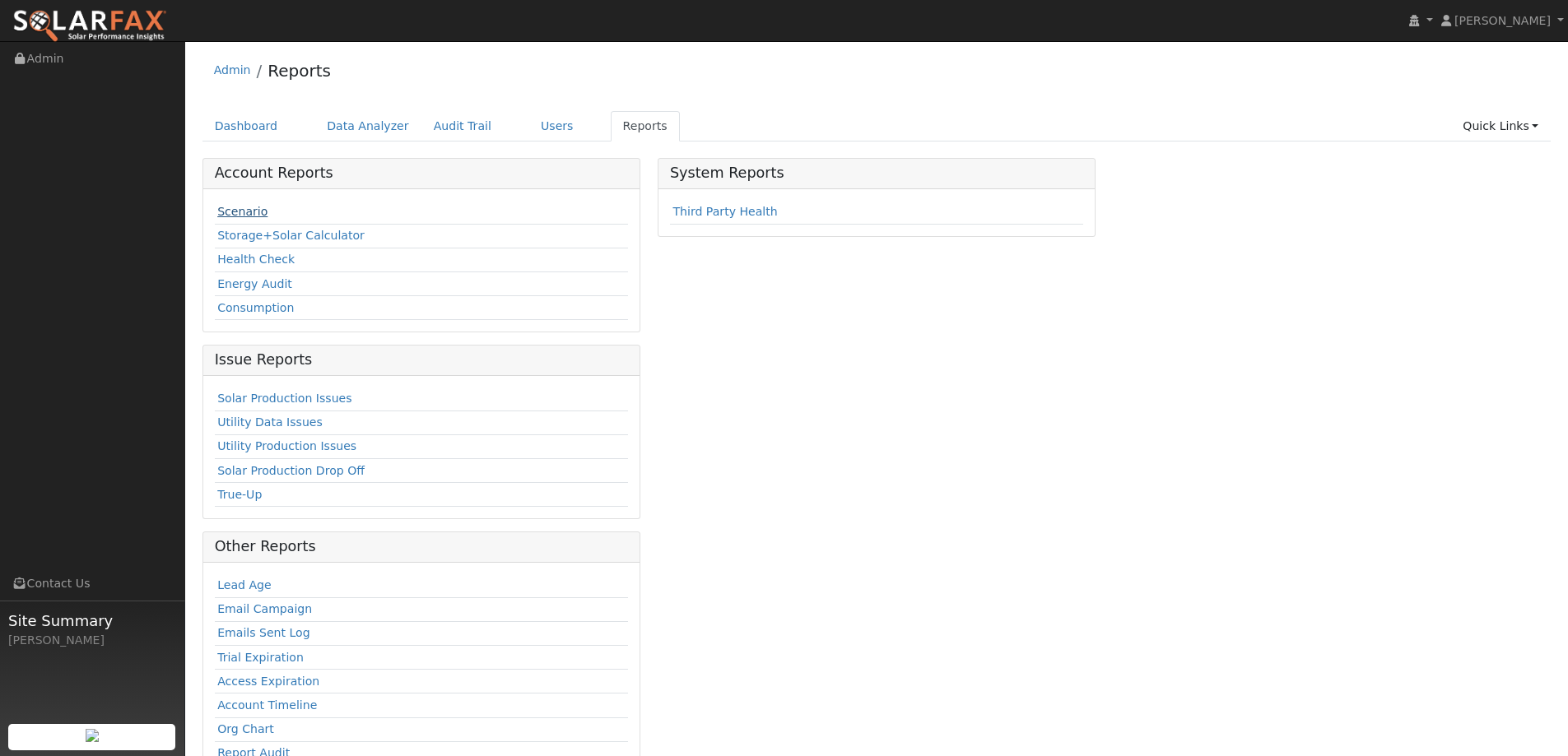
click at [248, 212] on link "Scenario" at bounding box center [243, 211] width 51 height 14
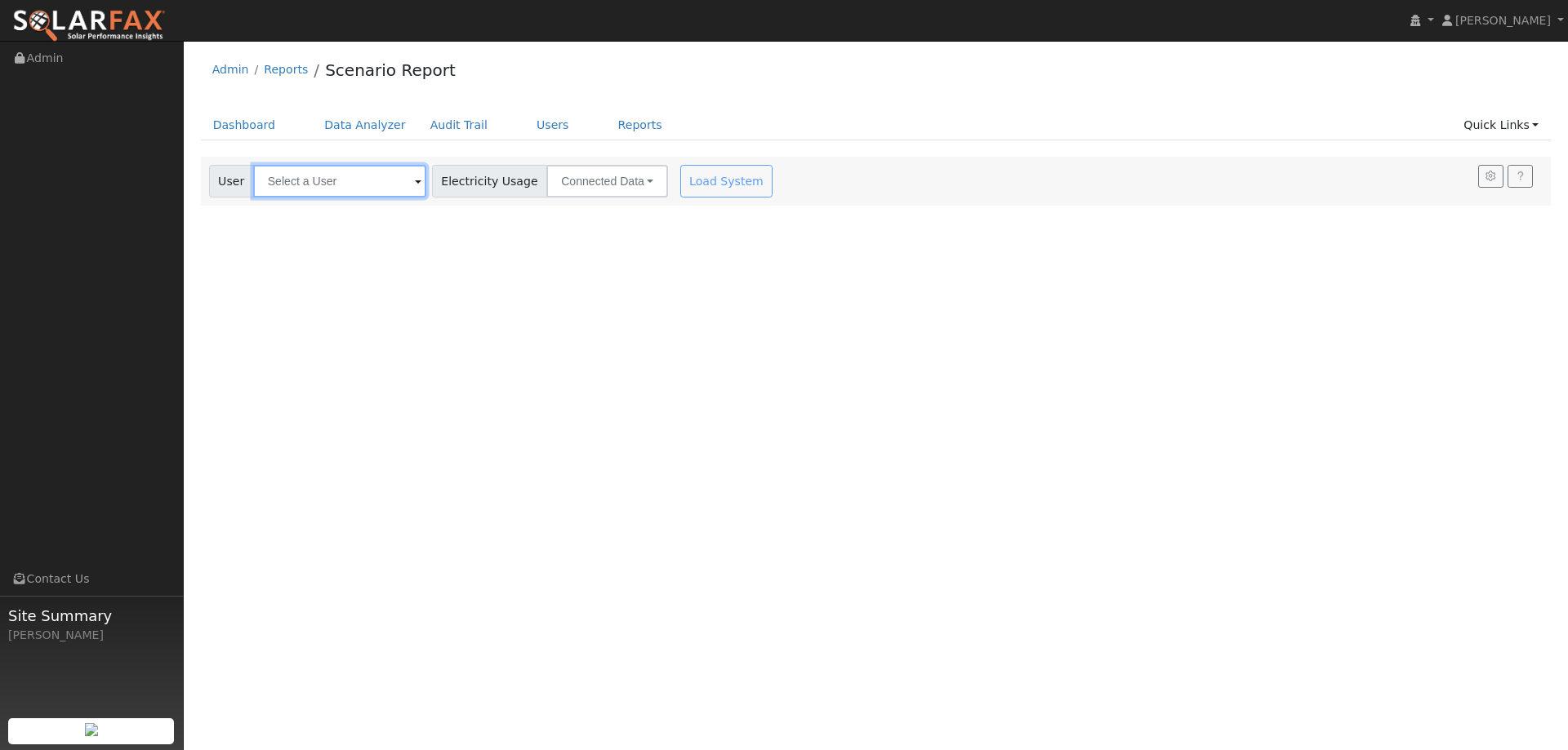
click at [400, 177] on input "text" at bounding box center [339, 181] width 173 height 32
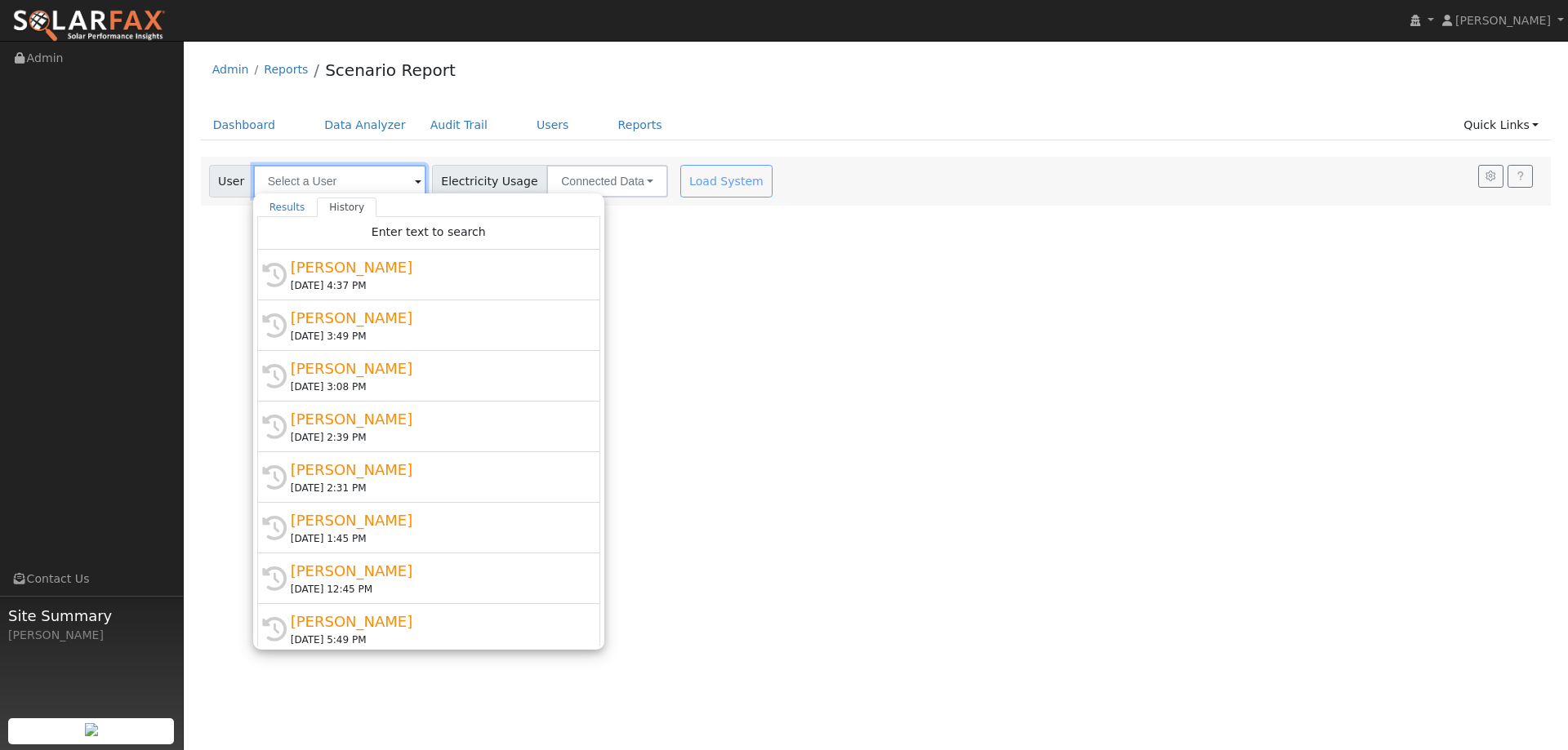
type input "d"
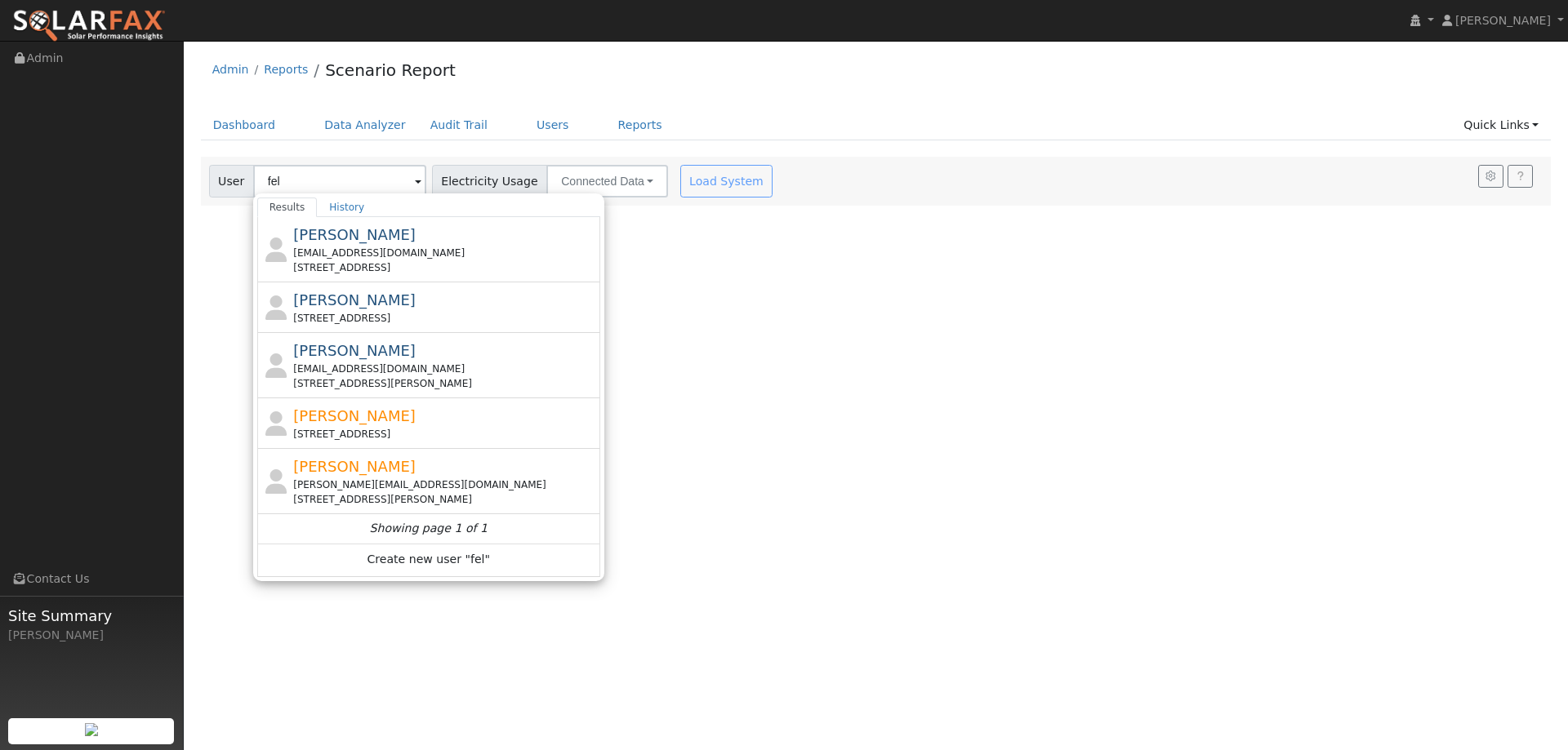
click at [391, 413] on div "Felicity Huston 2240 Newcastle Drive, Vacaville, CA 95687" at bounding box center [444, 422] width 303 height 37
type input "Felicity Huston"
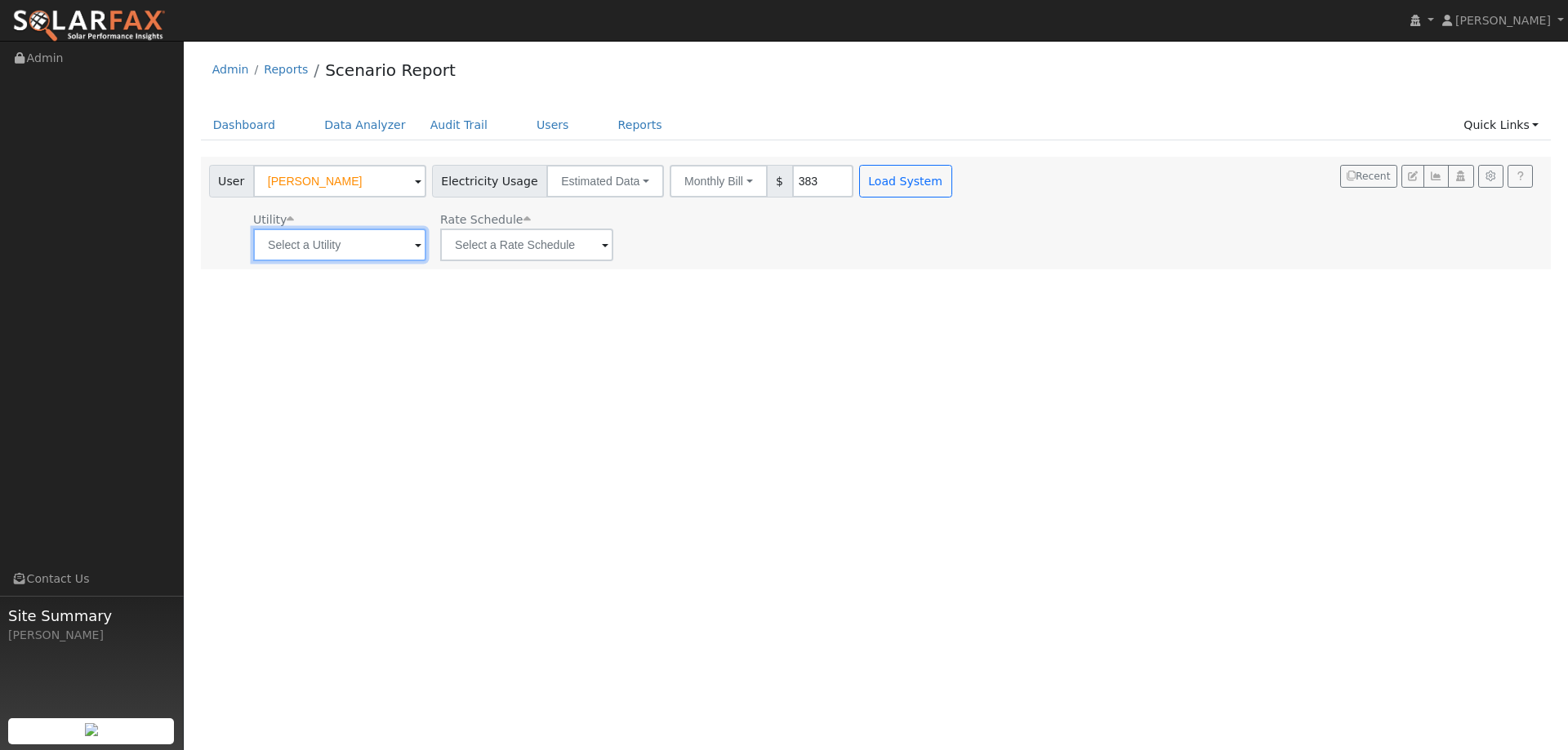
click at [347, 251] on input "text" at bounding box center [339, 244] width 173 height 32
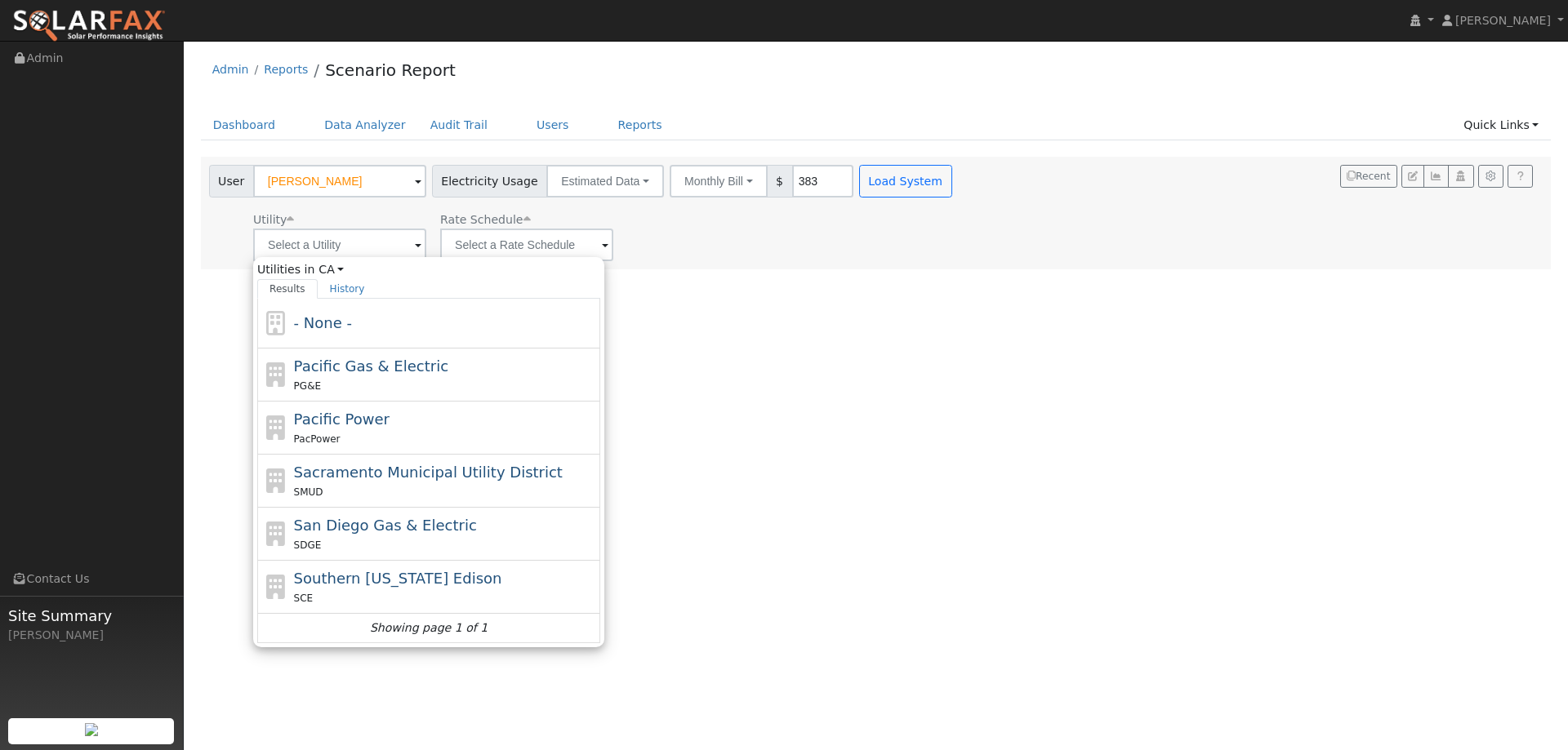
drag, startPoint x: 424, startPoint y: 375, endPoint x: 603, endPoint y: 304, distance: 192.6
click at [430, 374] on div "Pacific Gas & Electric PG&E" at bounding box center [445, 375] width 303 height 39
type input "Pacific Gas & Electric"
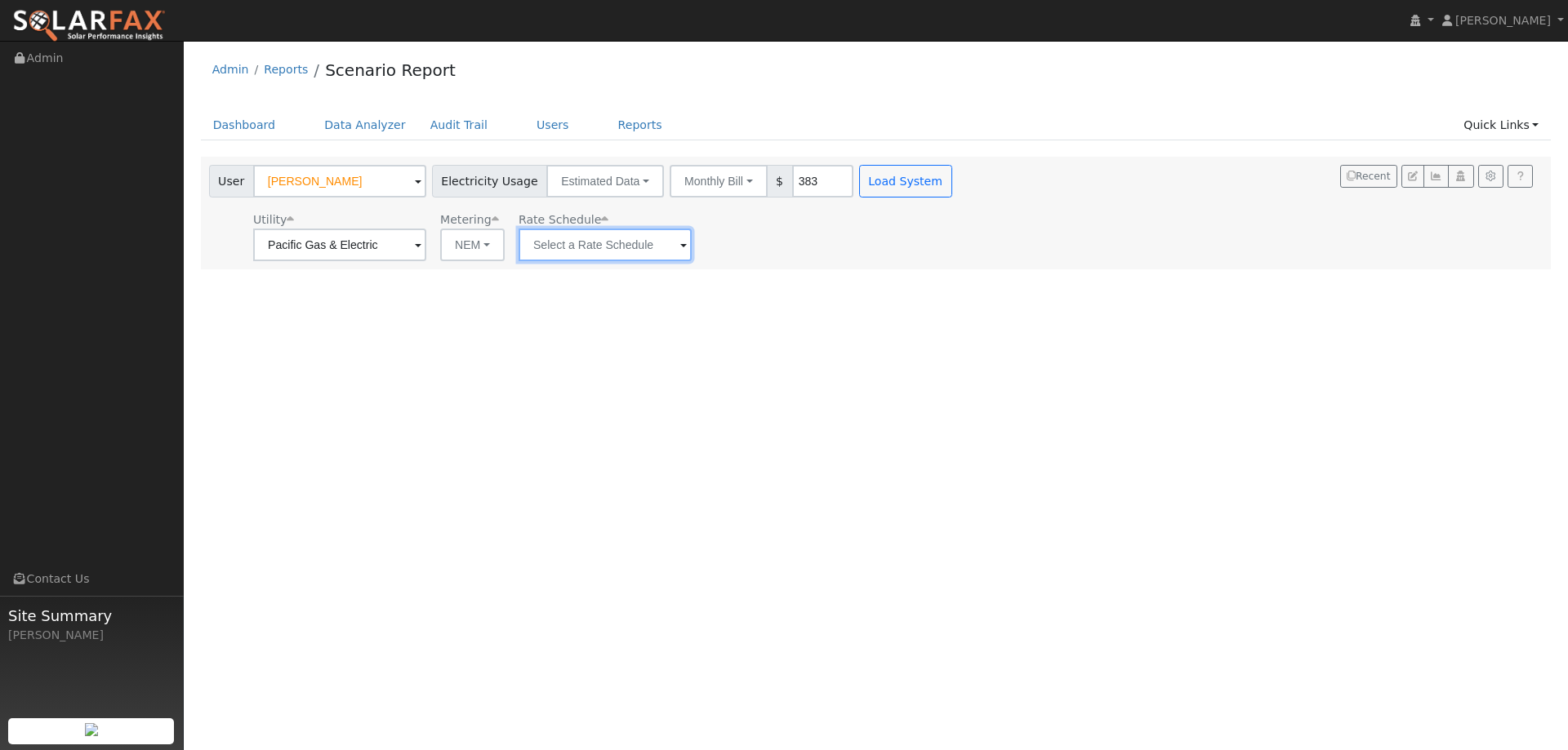
click at [675, 236] on input "text" at bounding box center [604, 244] width 173 height 32
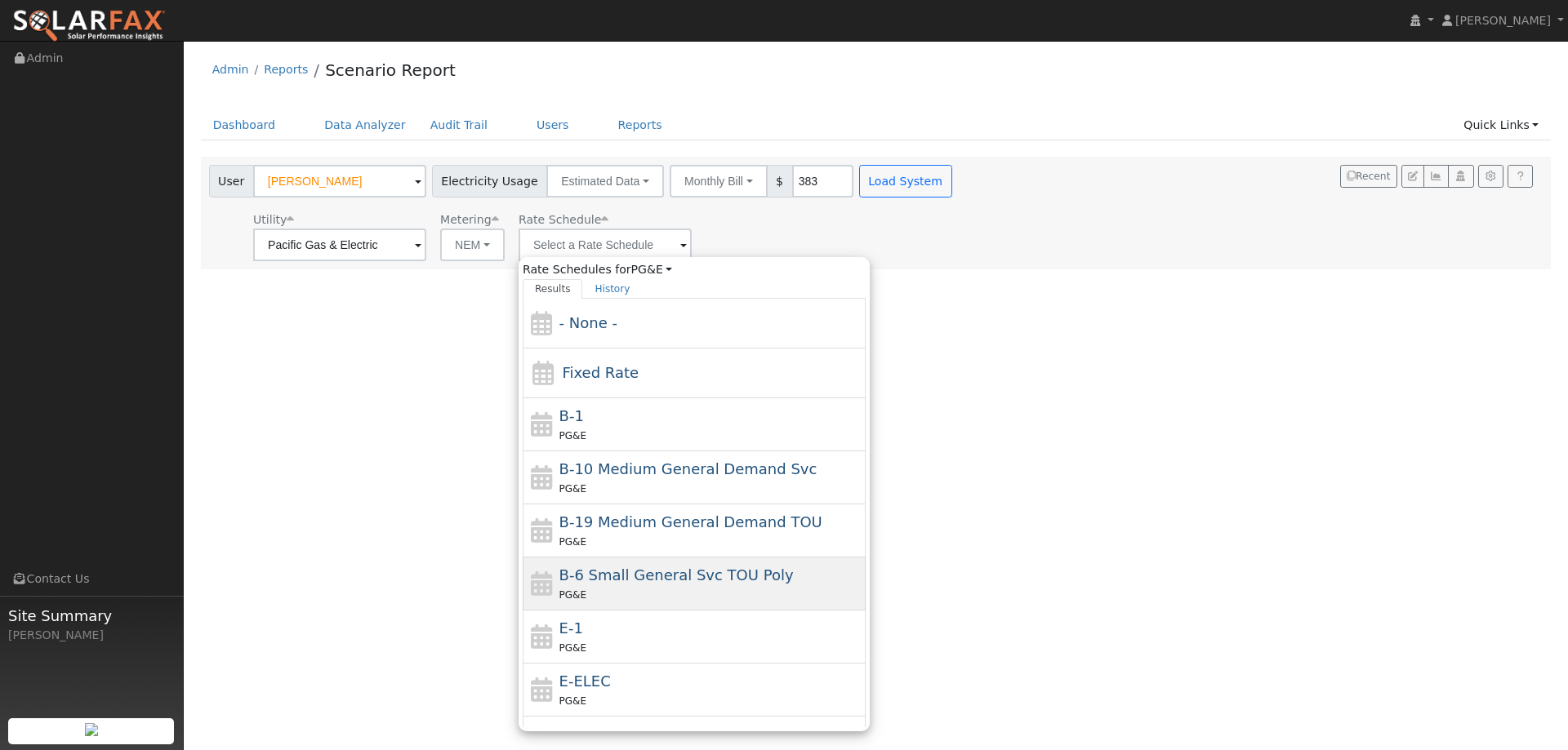
click at [647, 609] on div "B-6 Small General Svc TOU Poly PG&E" at bounding box center [694, 584] width 343 height 53
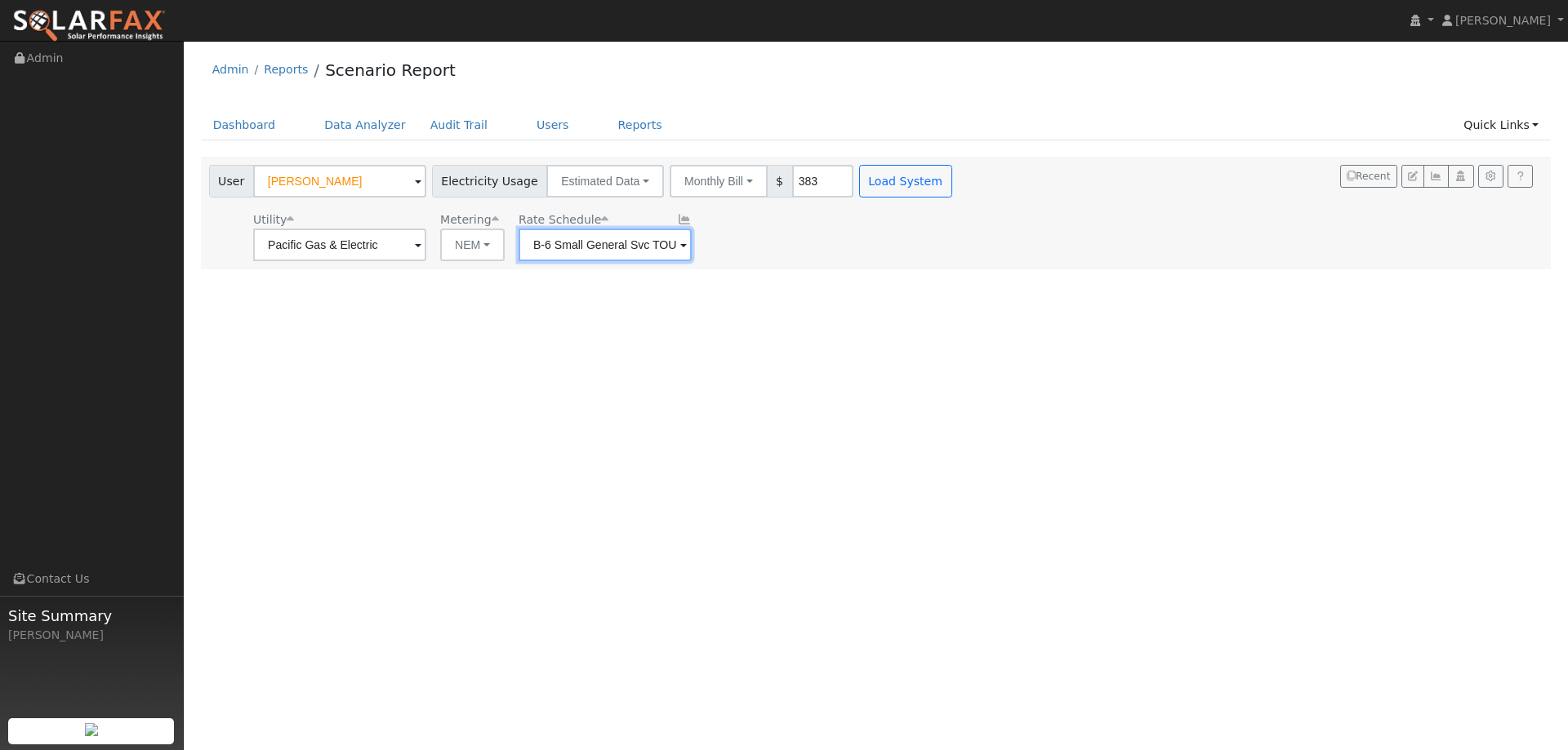
click at [661, 244] on input "B-6 Small General Svc TOU Poly" at bounding box center [604, 244] width 173 height 32
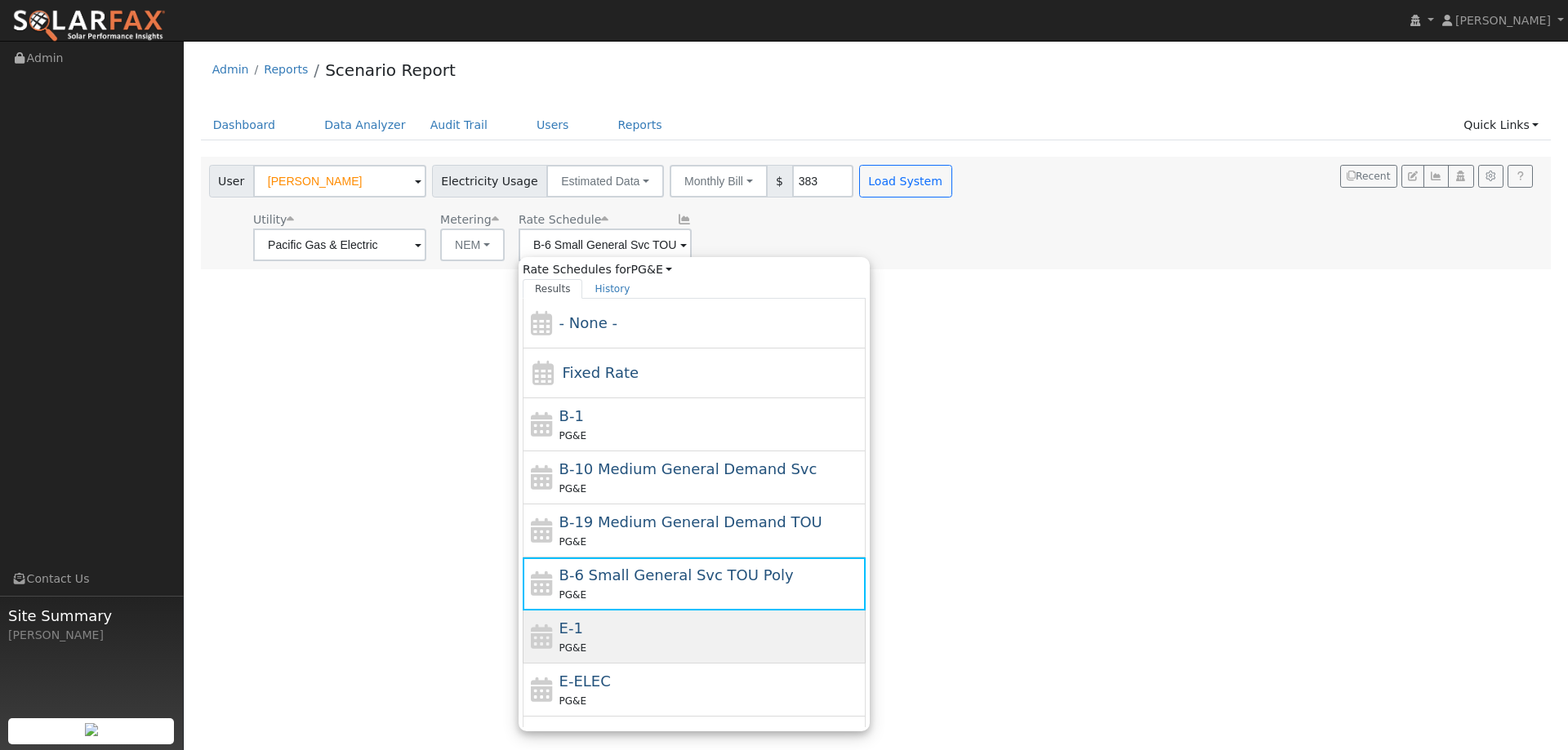
click at [625, 629] on div "E-1 PG&E" at bounding box center [711, 637] width 303 height 39
type input "E-1"
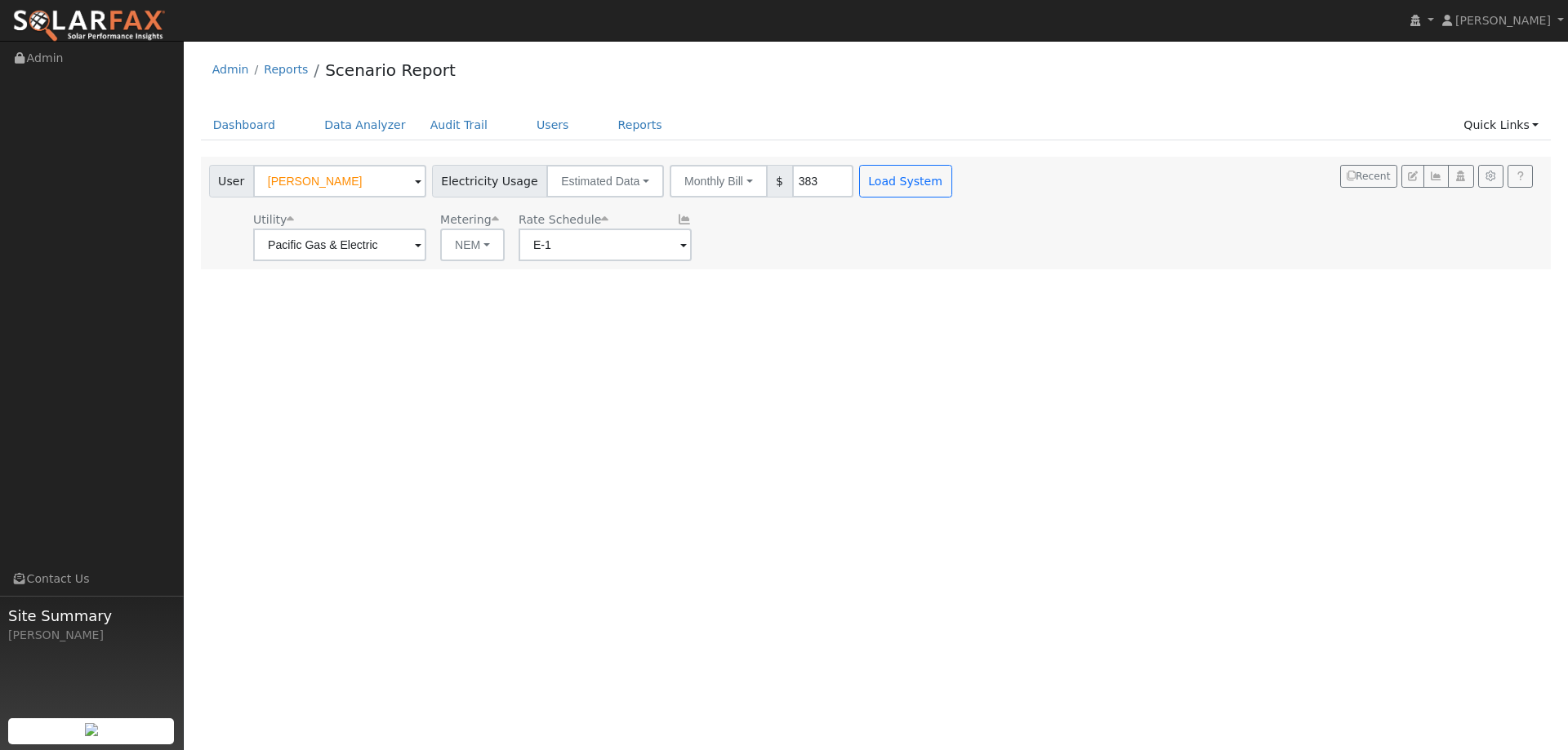
click at [900, 162] on div "User Felicity Huston Account Default Account Default Account 2240 Newcastle Dri…" at bounding box center [582, 178] width 753 height 38
click at [900, 163] on div "User Felicity Huston Account Default Account Default Account 2240 Newcastle Dri…" at bounding box center [582, 178] width 753 height 38
click at [891, 178] on button "Load System" at bounding box center [906, 181] width 93 height 32
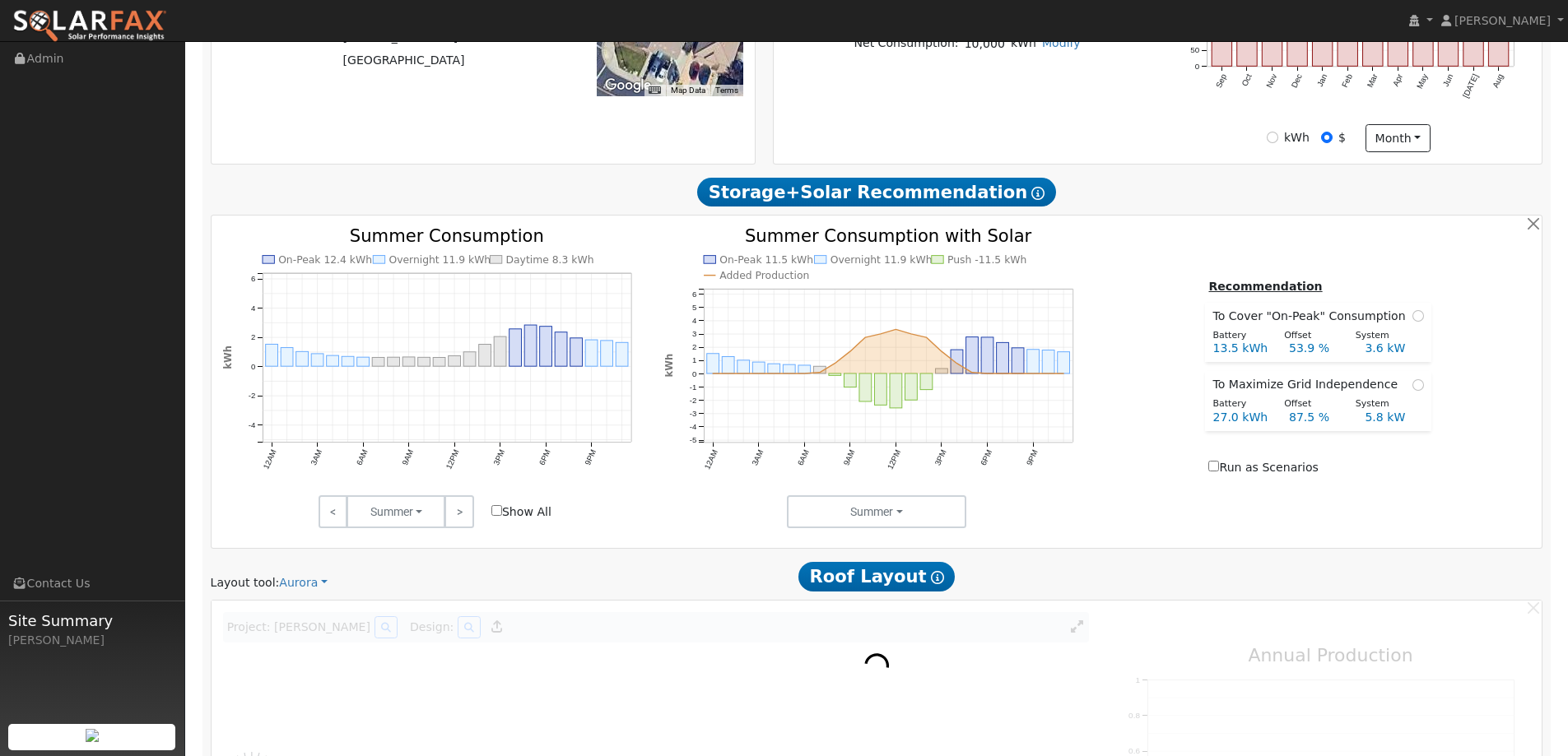
type input "0"
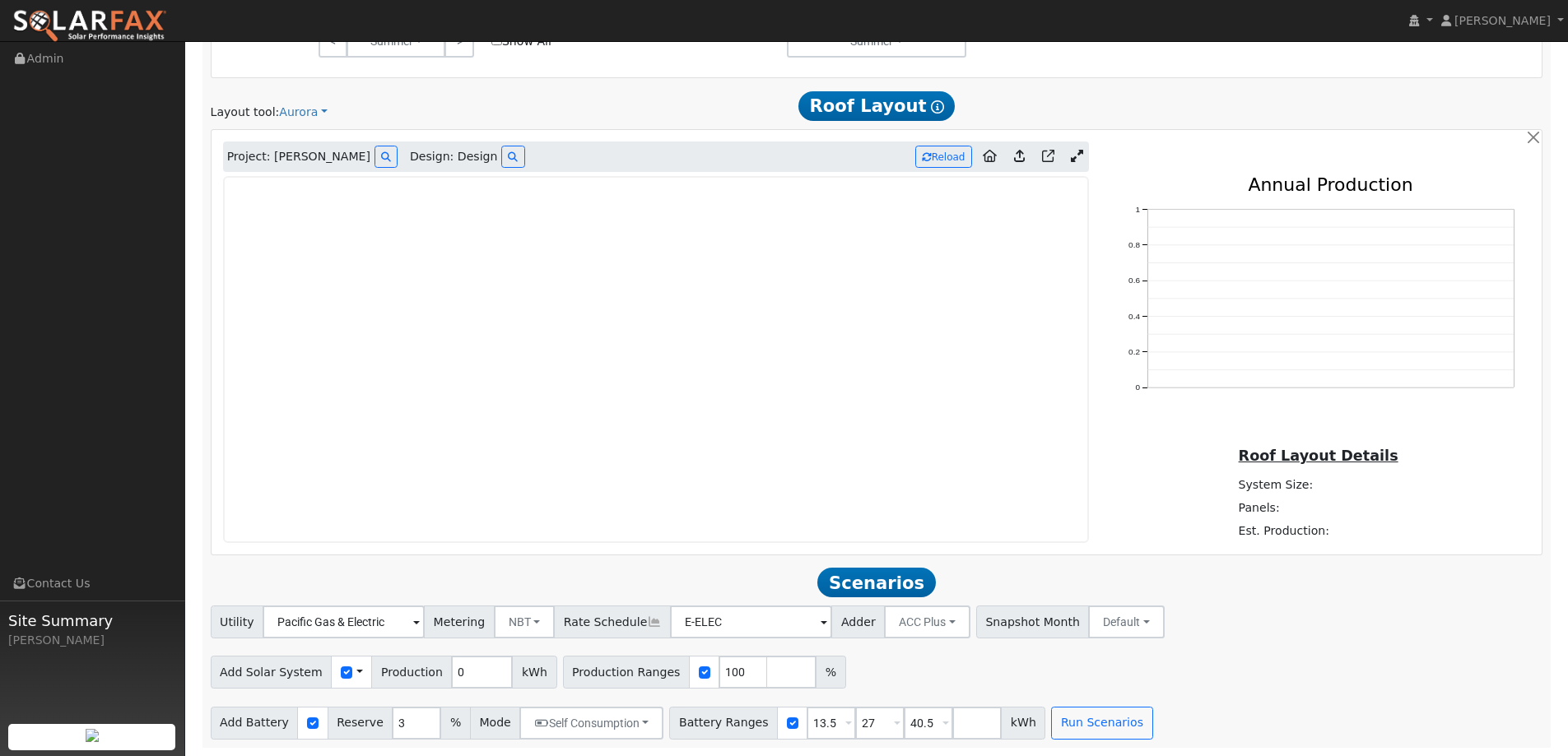
scroll to position [883, 0]
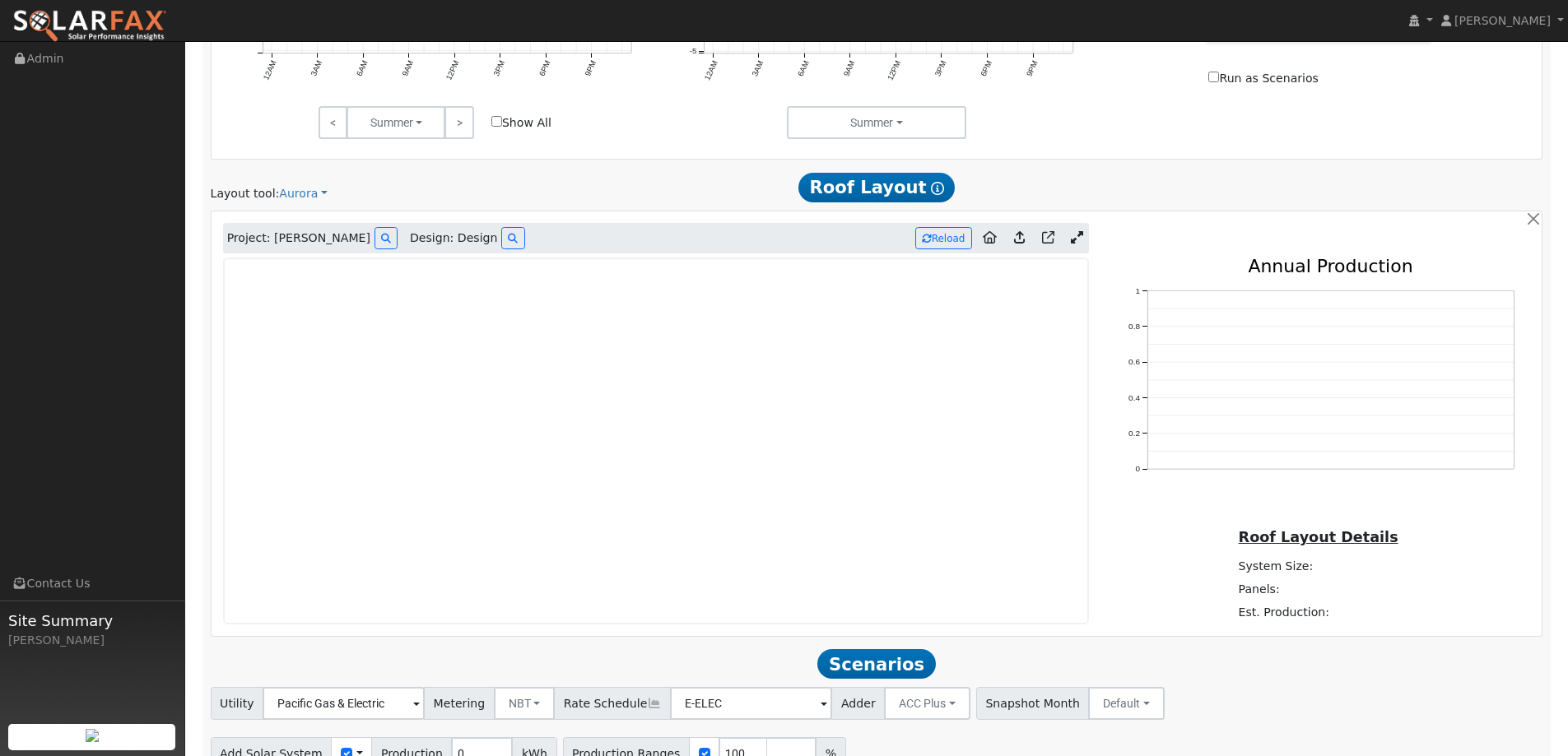
click at [147, 22] on img at bounding box center [89, 26] width 154 height 34
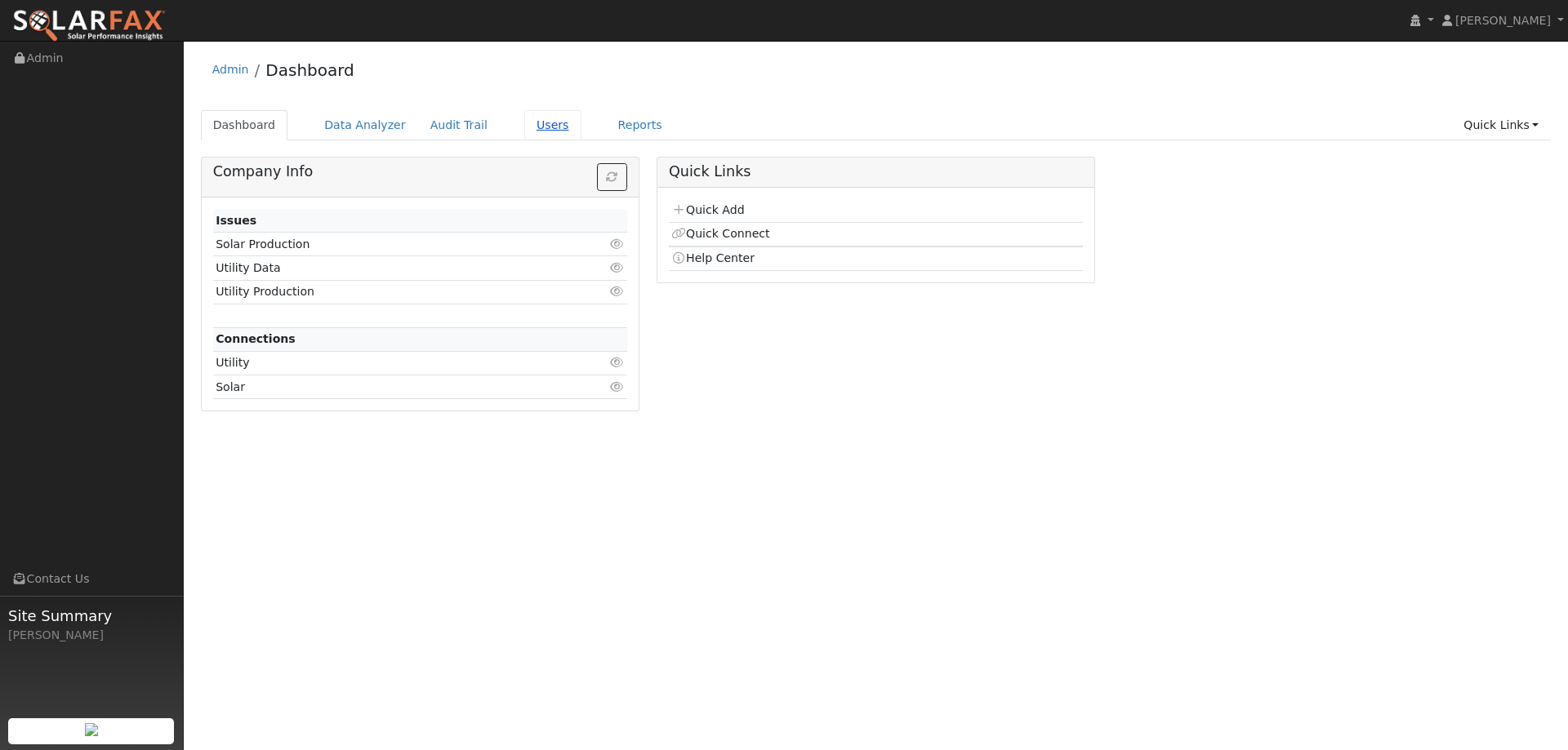
click at [535, 117] on link "Users" at bounding box center [553, 125] width 57 height 30
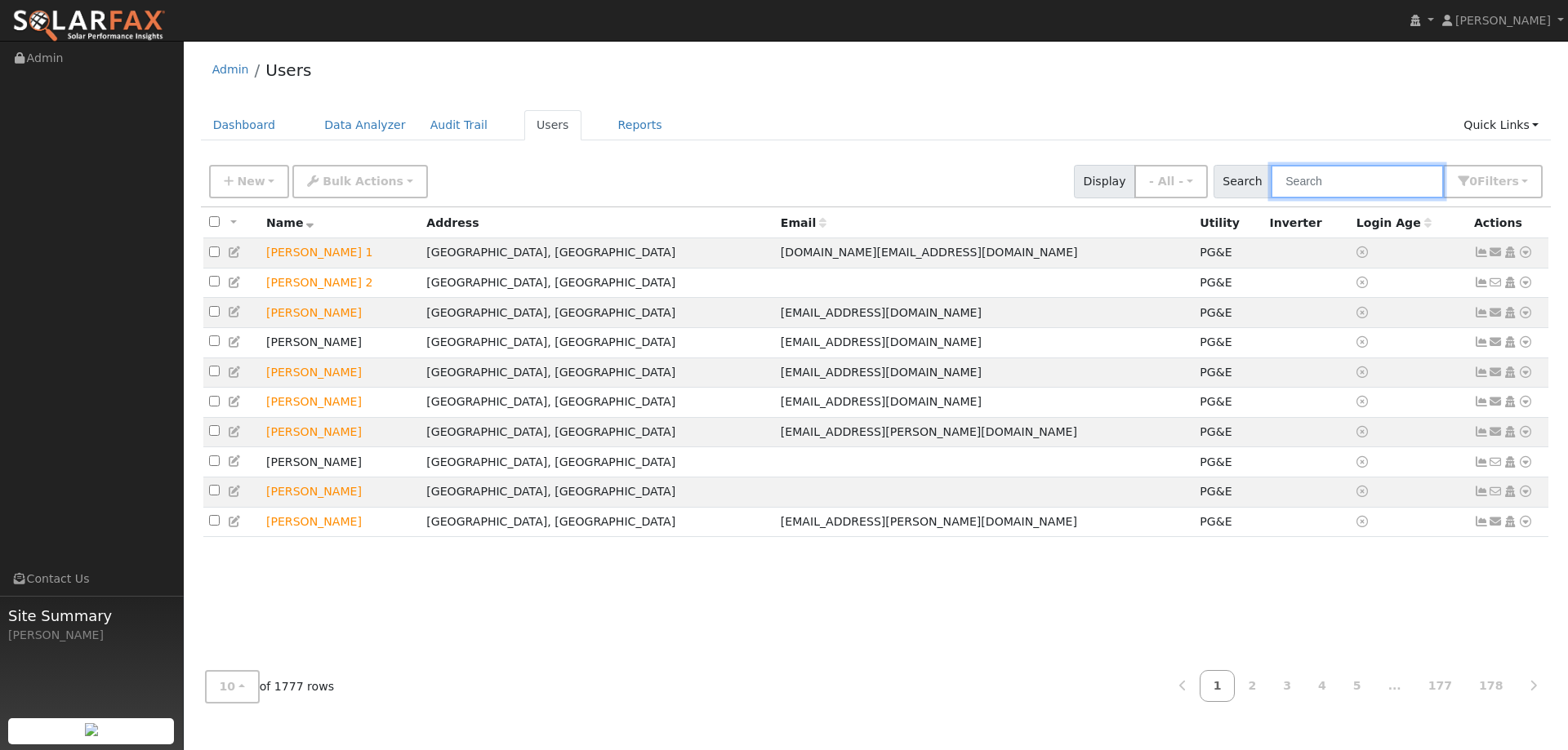
click at [1298, 180] on input "text" at bounding box center [1357, 181] width 173 height 33
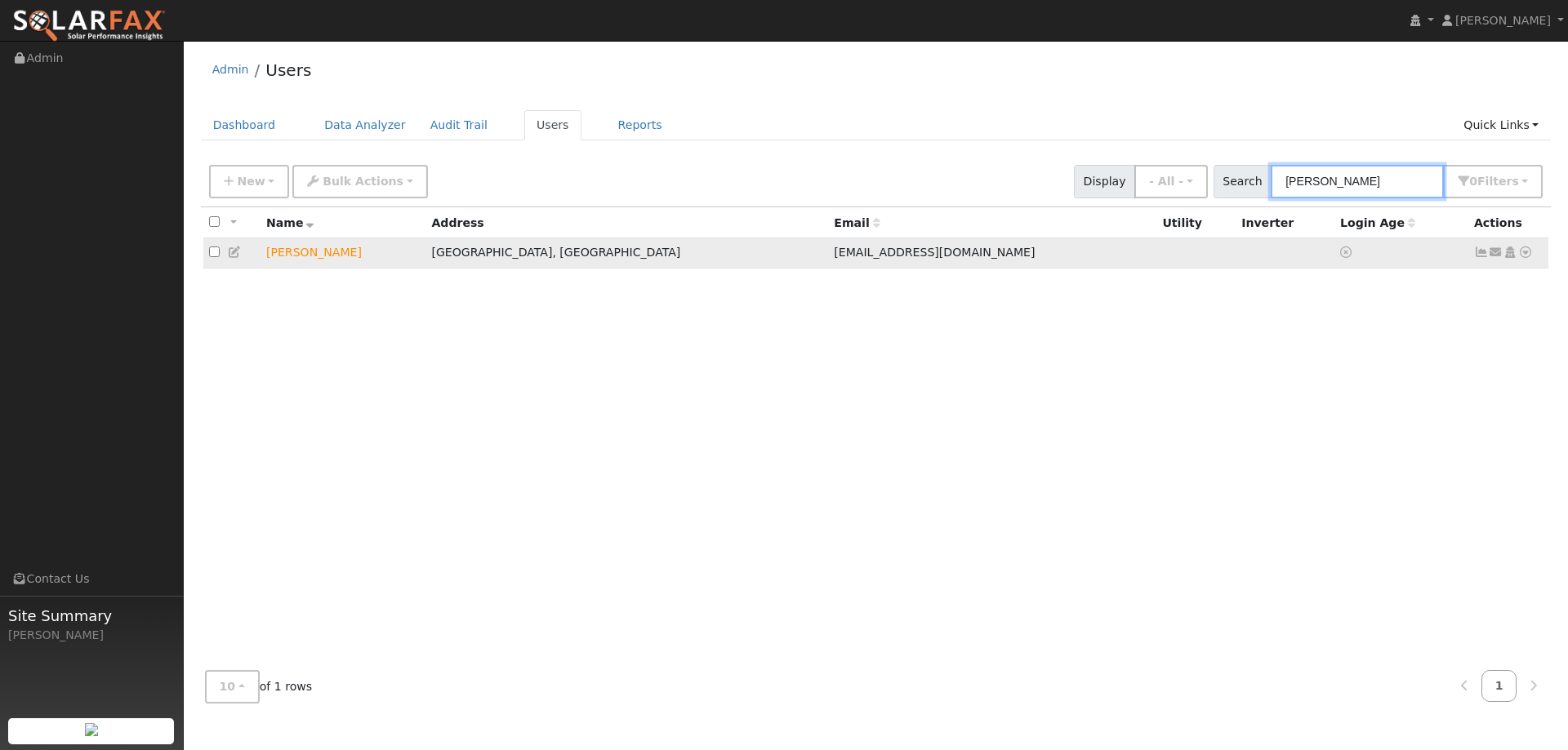
type input "Tiffany Hook"
click at [239, 252] on icon at bounding box center [235, 251] width 14 height 12
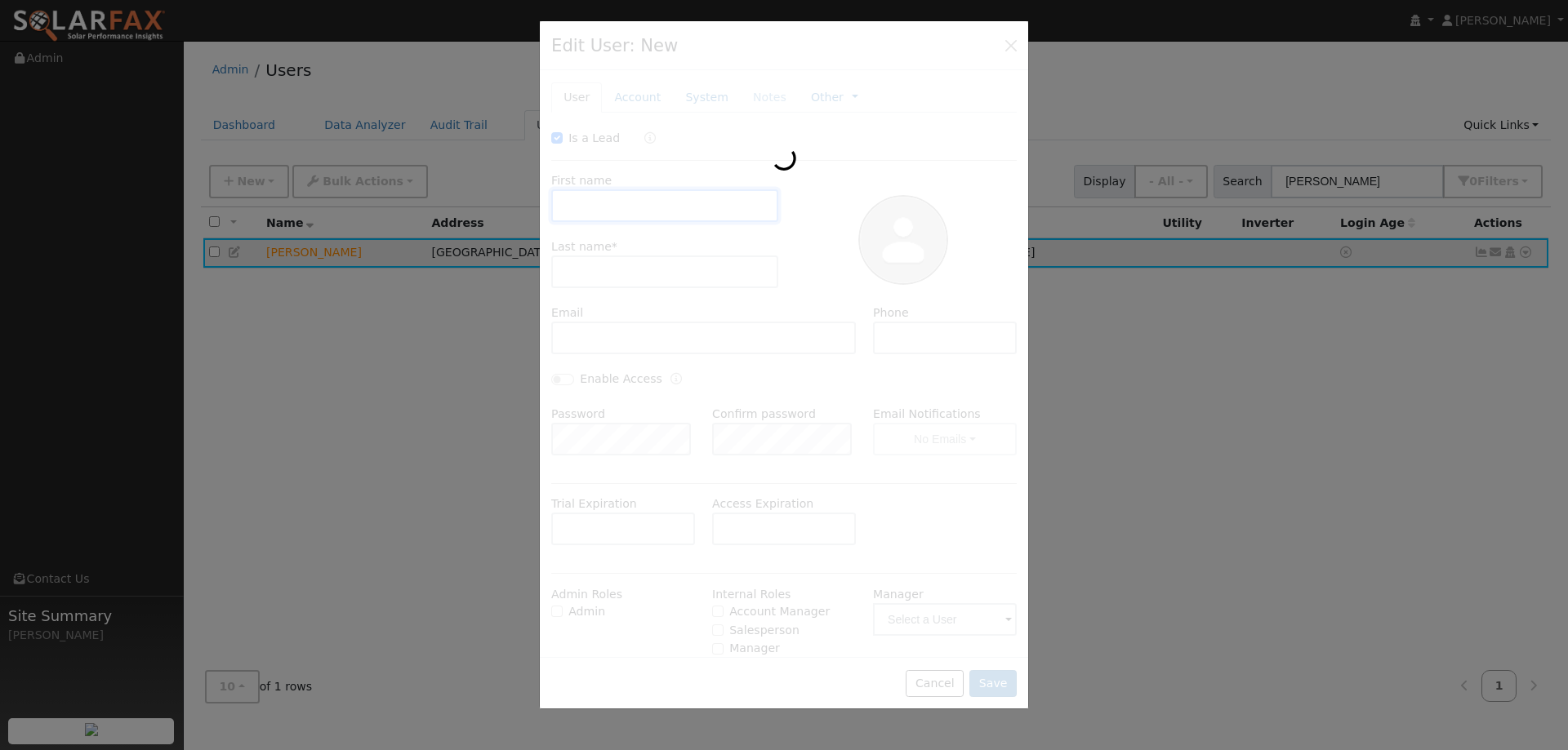
checkbox input "true"
type input "Tiffany"
type input "Hook"
type input "erickajesicka@yahoo.com"
type input "7074802329"
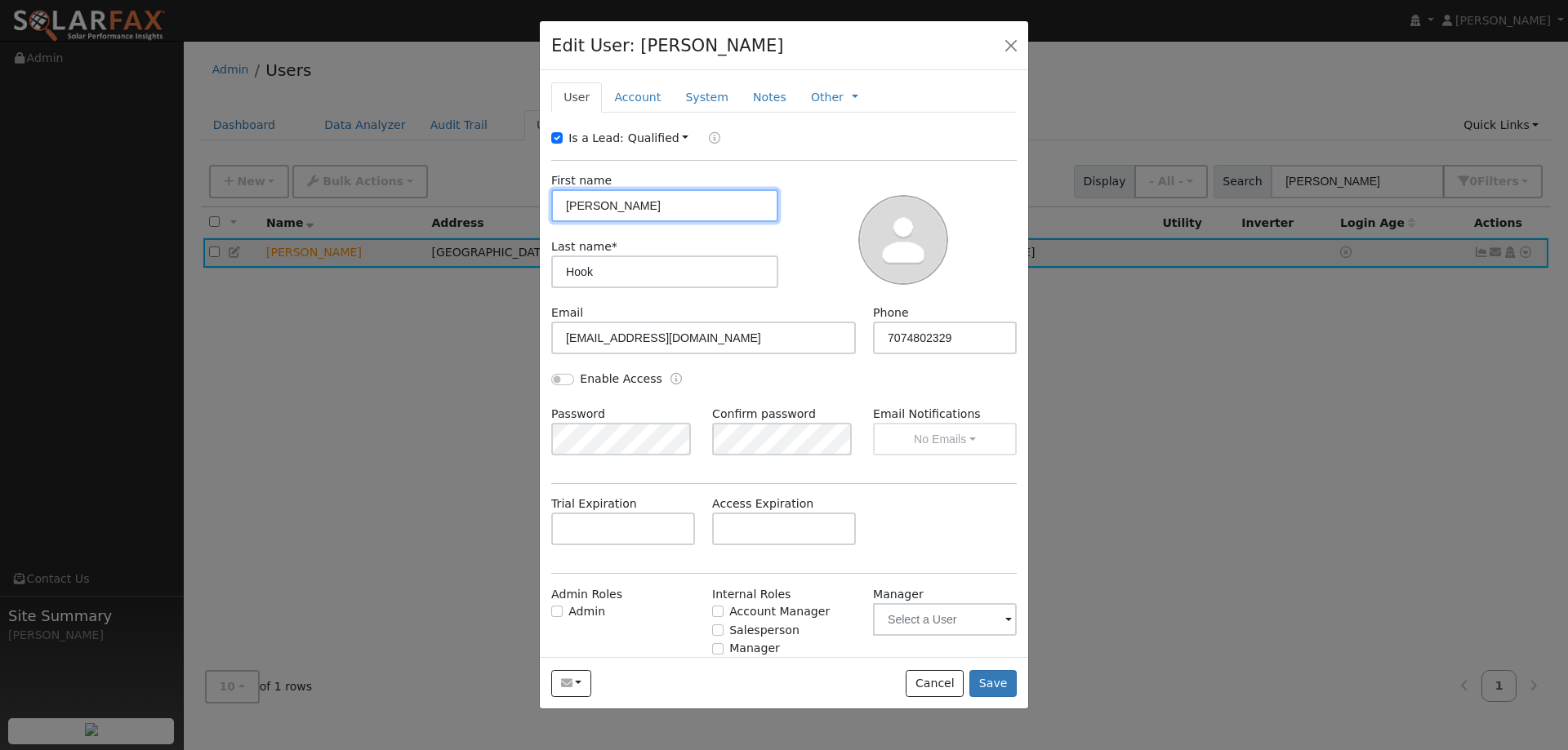
drag, startPoint x: 654, startPoint y: 207, endPoint x: 540, endPoint y: 194, distance: 114.7
click at [540, 194] on div "New Account Nickname Cancel Create Are you sure you want to create new account …" at bounding box center [784, 363] width 488 height 587
type input "Ericka"
drag, startPoint x: 640, startPoint y: 280, endPoint x: 543, endPoint y: 286, distance: 97.2
click at [544, 286] on div "Last name * Hook" at bounding box center [665, 263] width 244 height 50
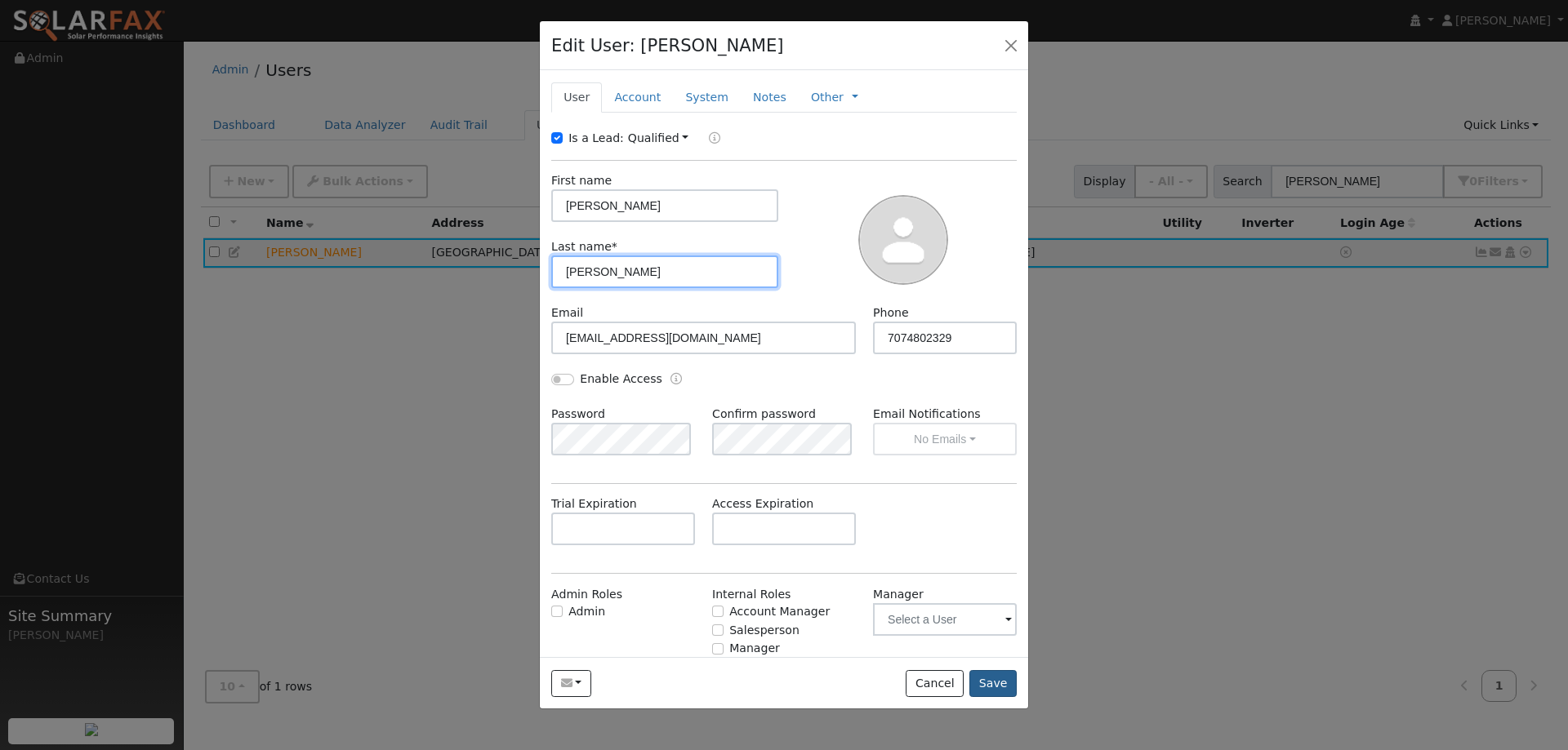
type input "Espinoza"
click at [981, 681] on button "Save" at bounding box center [993, 684] width 47 height 28
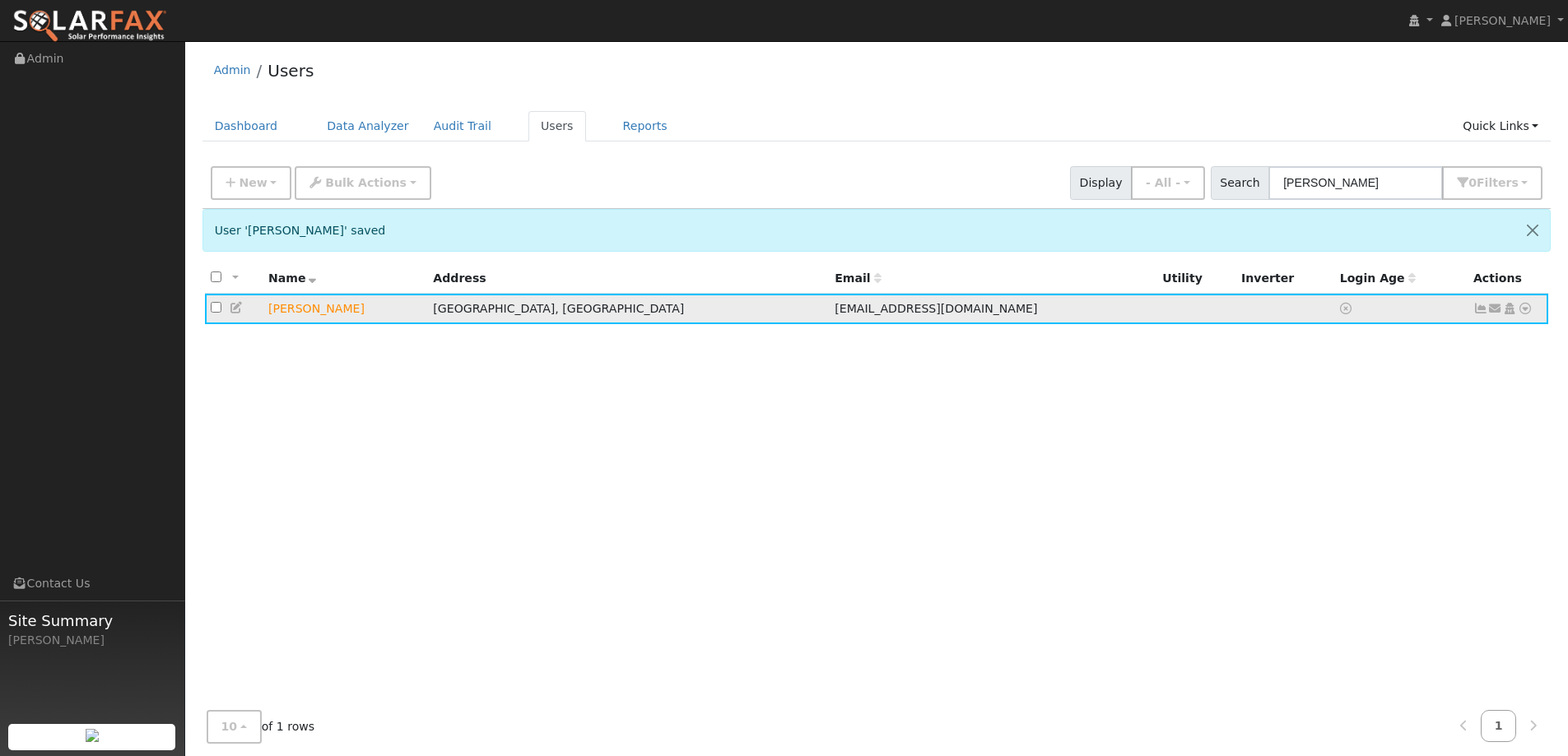
click at [1523, 314] on icon at bounding box center [1525, 309] width 14 height 12
click at [1363, 443] on link "Utility" at bounding box center [1354, 433] width 115 height 23
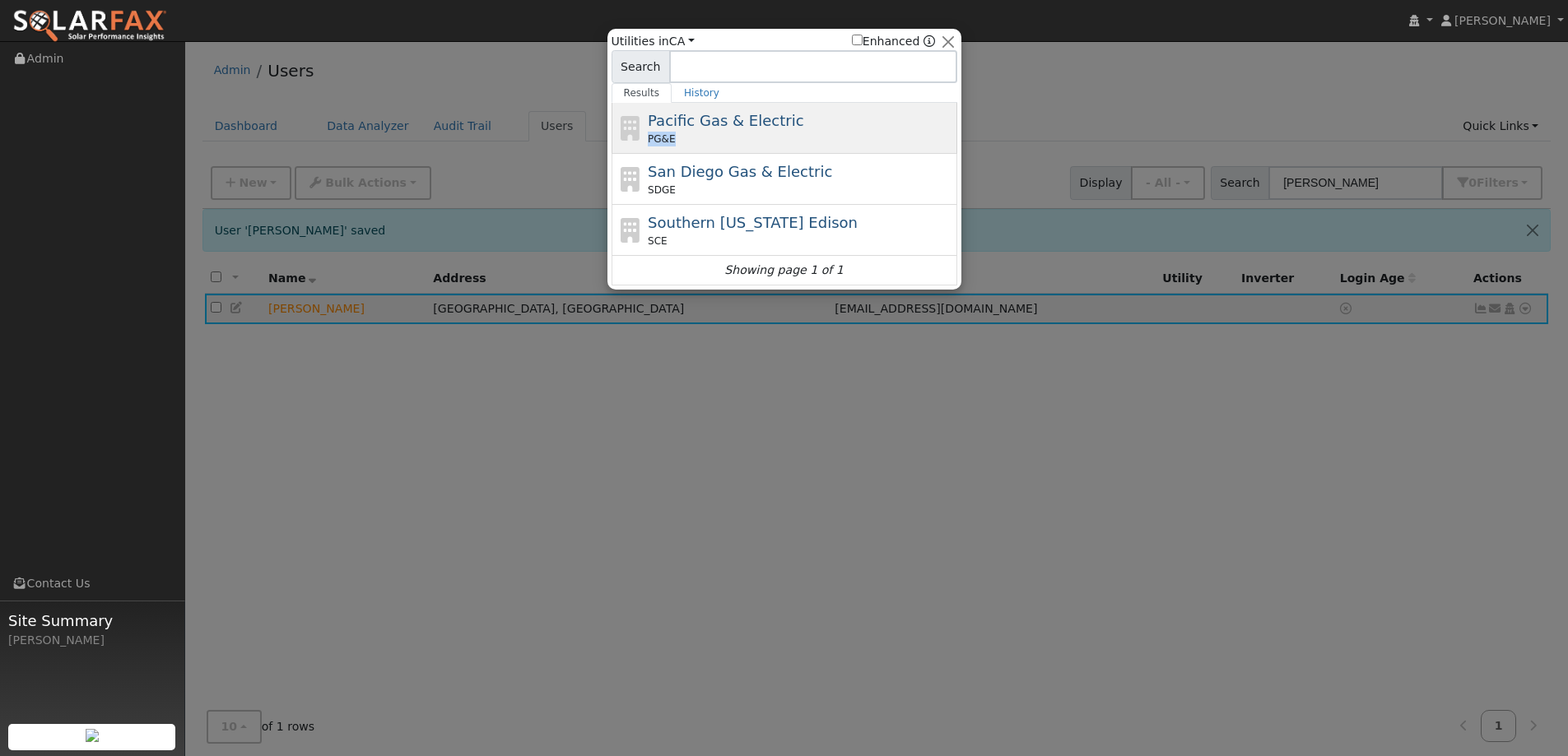
click at [798, 129] on div "Pacific Gas & Electric PG&E" at bounding box center [800, 127] width 305 height 37
